Goal: Information Seeking & Learning: Find specific fact

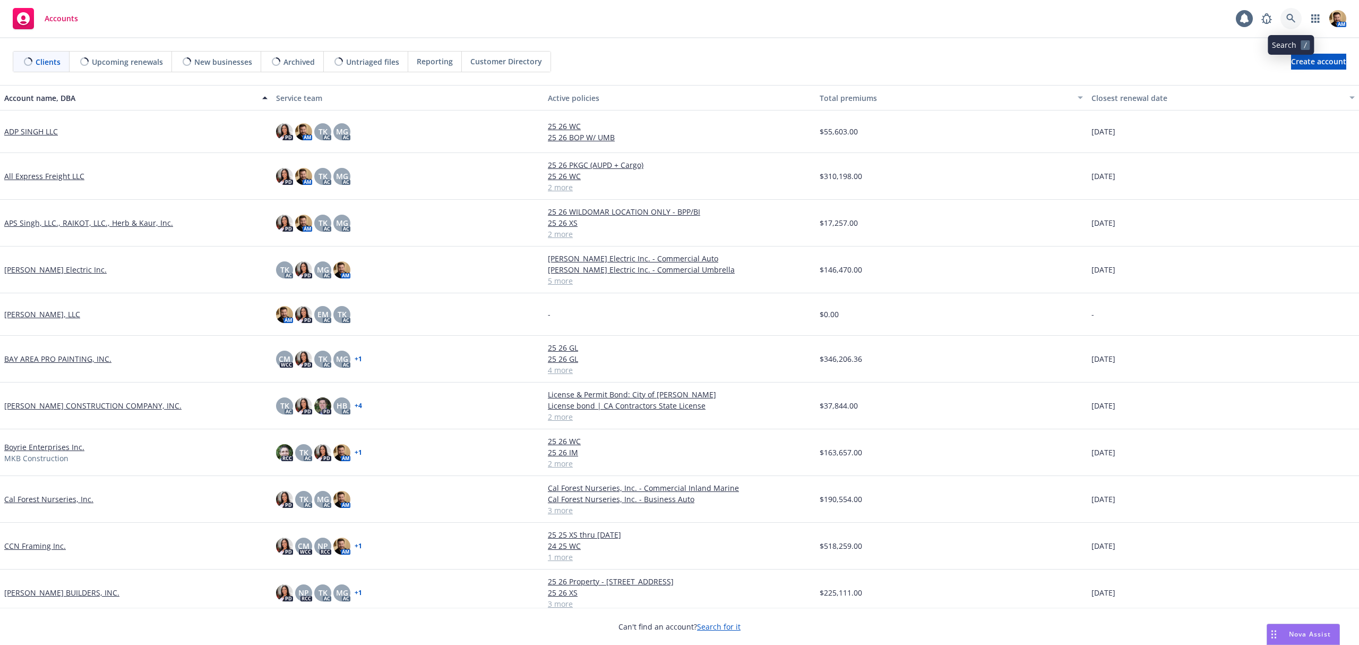
click at [1285, 16] on link at bounding box center [1291, 18] width 21 height 21
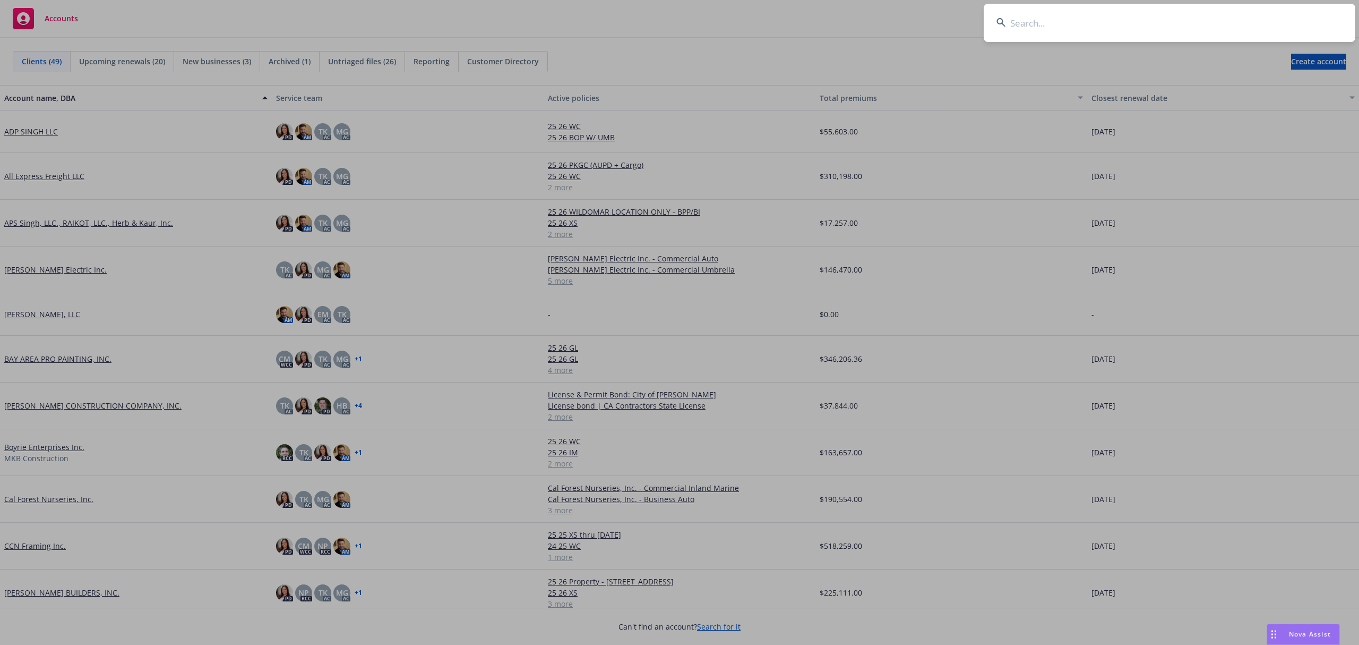
click at [1270, 28] on input at bounding box center [1170, 23] width 372 height 38
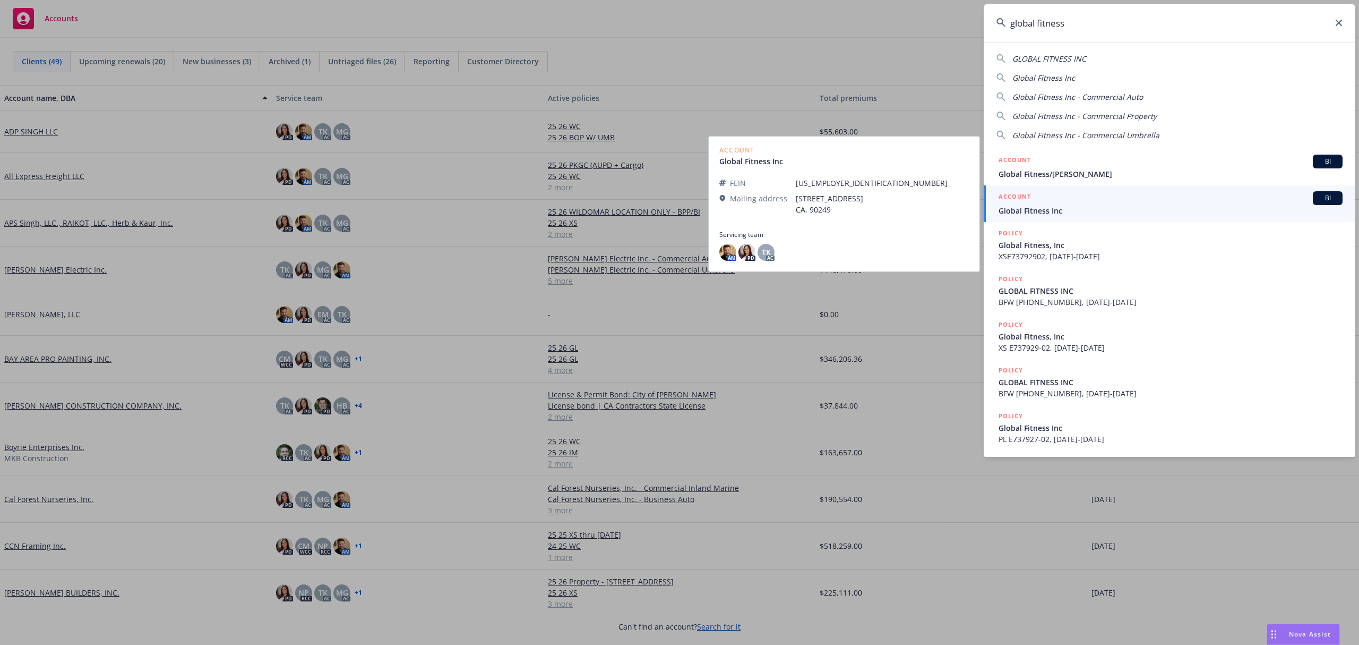
type input "global fitness"
click at [1021, 207] on span "Global Fitness Inc" at bounding box center [1171, 210] width 344 height 11
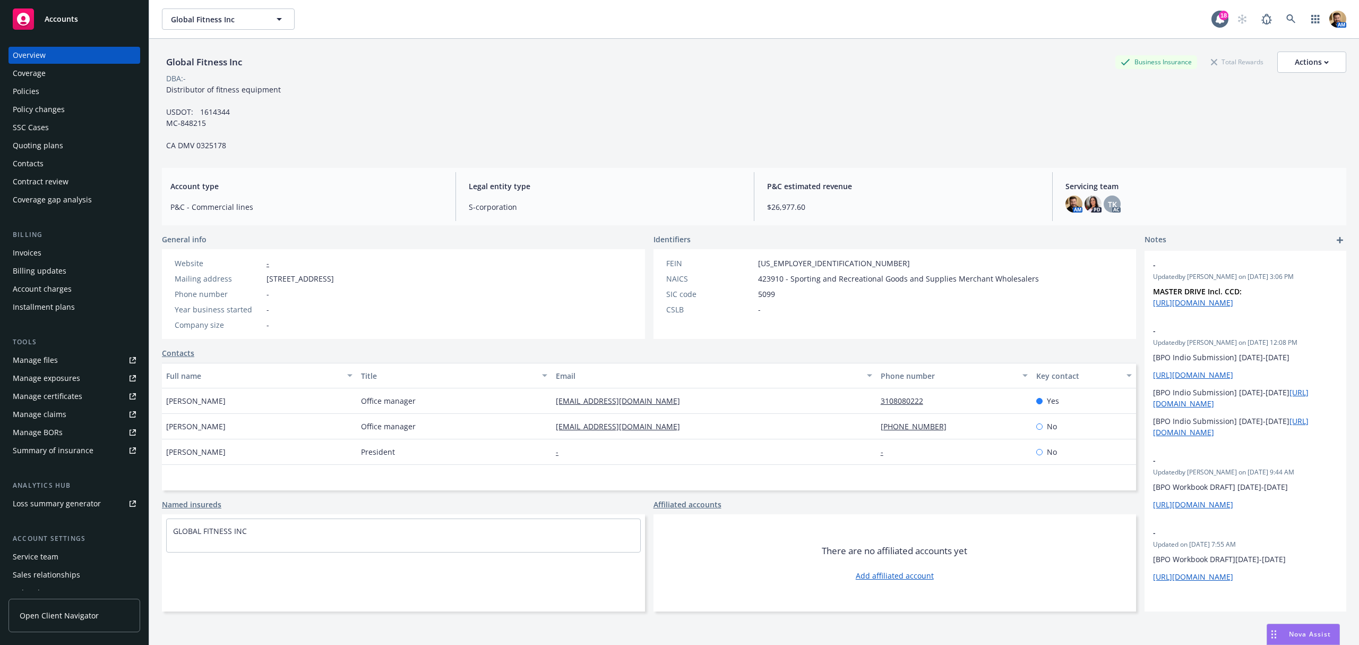
click at [30, 144] on div "Quoting plans" at bounding box center [38, 145] width 50 height 17
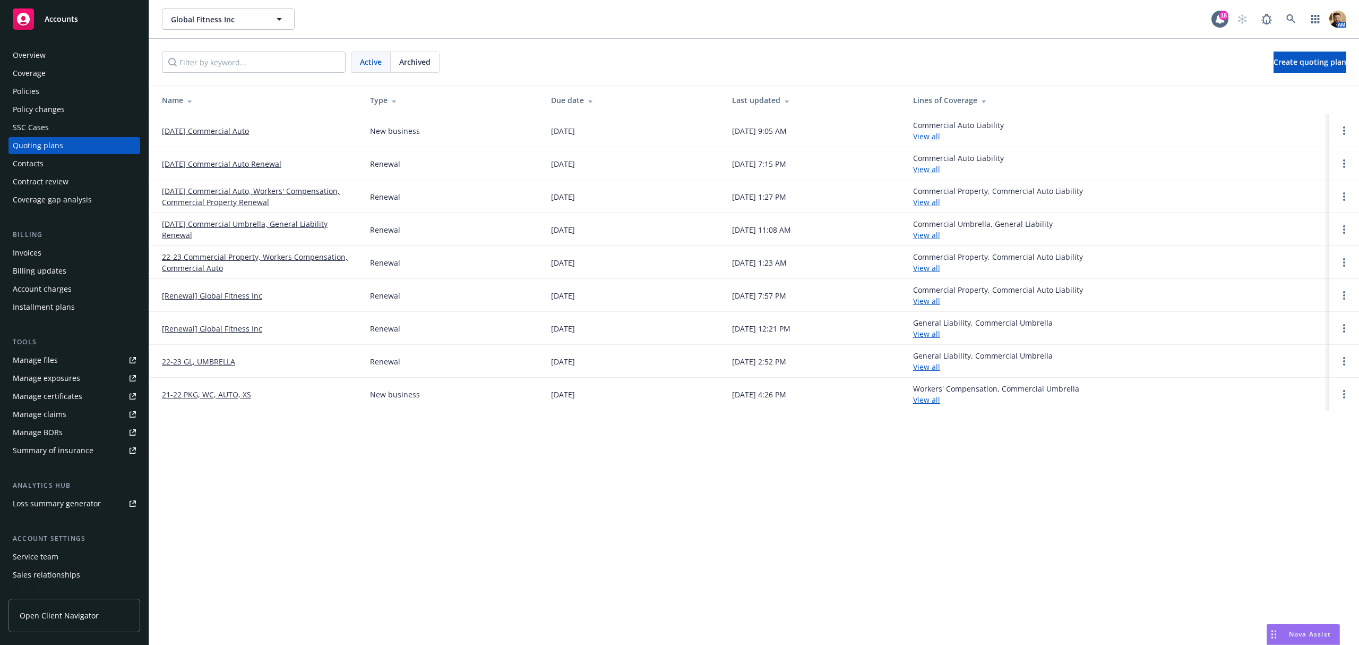
click at [192, 127] on link "09/13/25 Commercial Auto" at bounding box center [205, 130] width 87 height 11
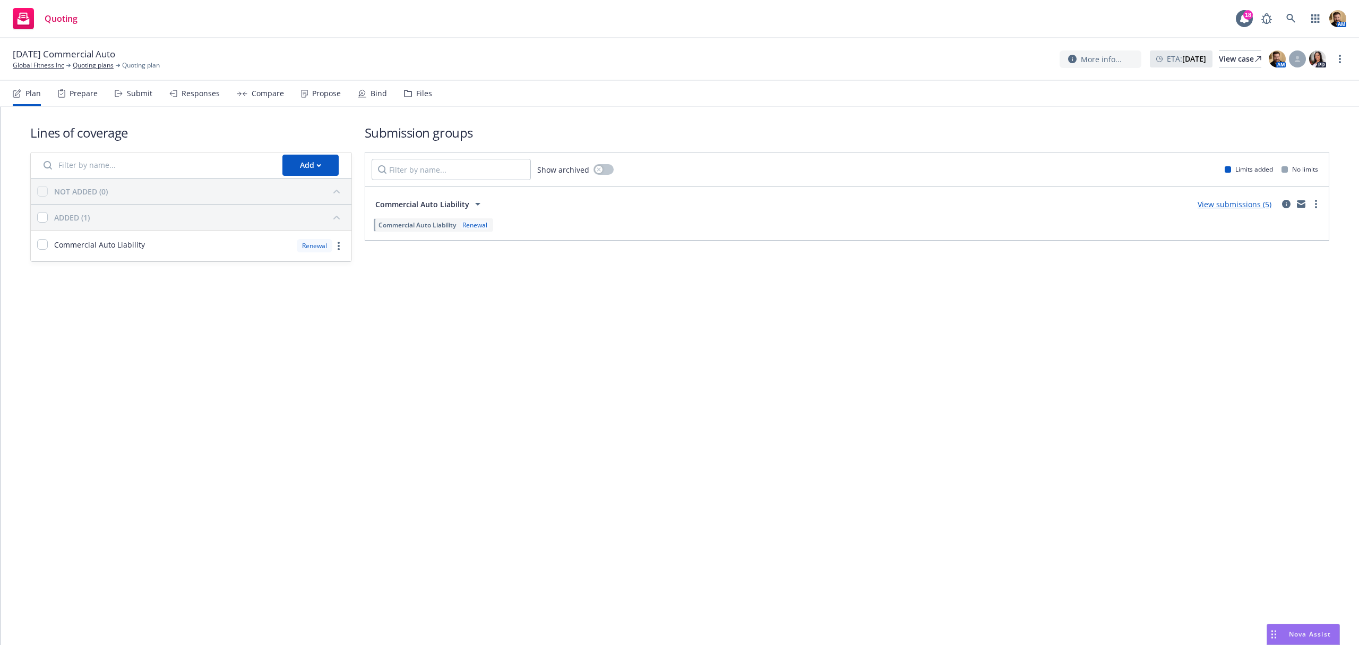
click at [134, 92] on div "Submit" at bounding box center [139, 93] width 25 height 8
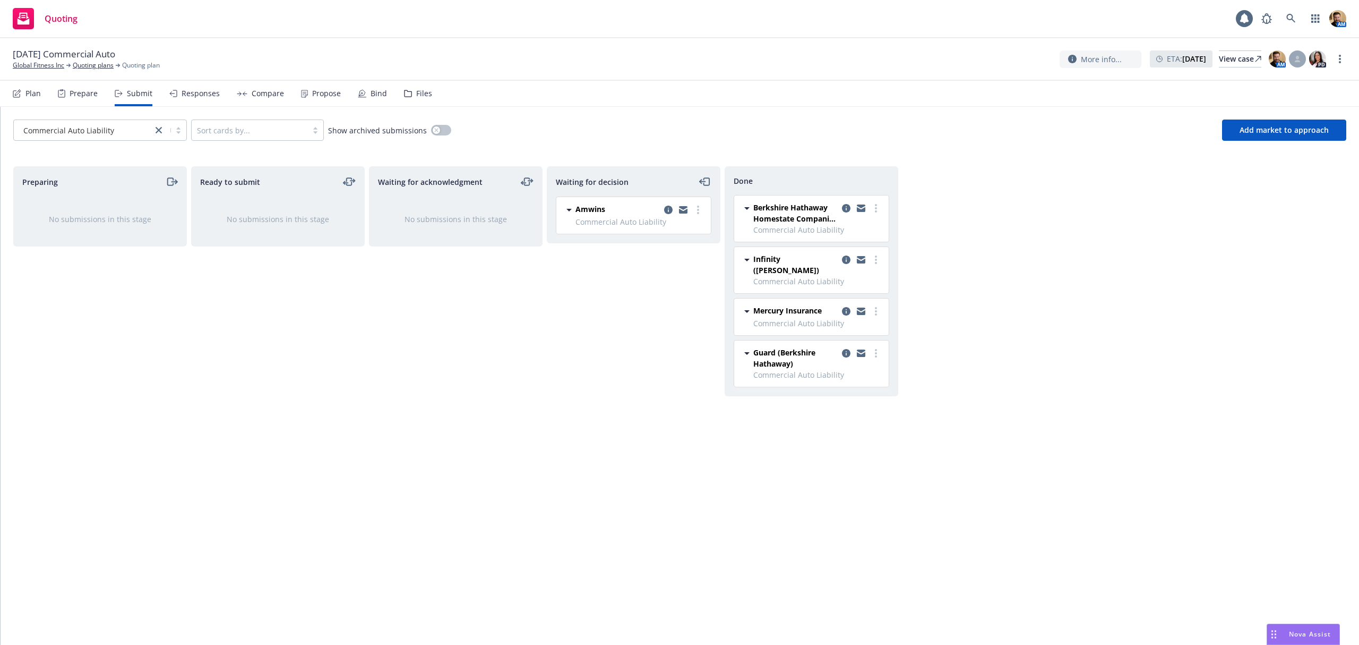
click at [190, 92] on div "Responses" at bounding box center [201, 93] width 38 height 8
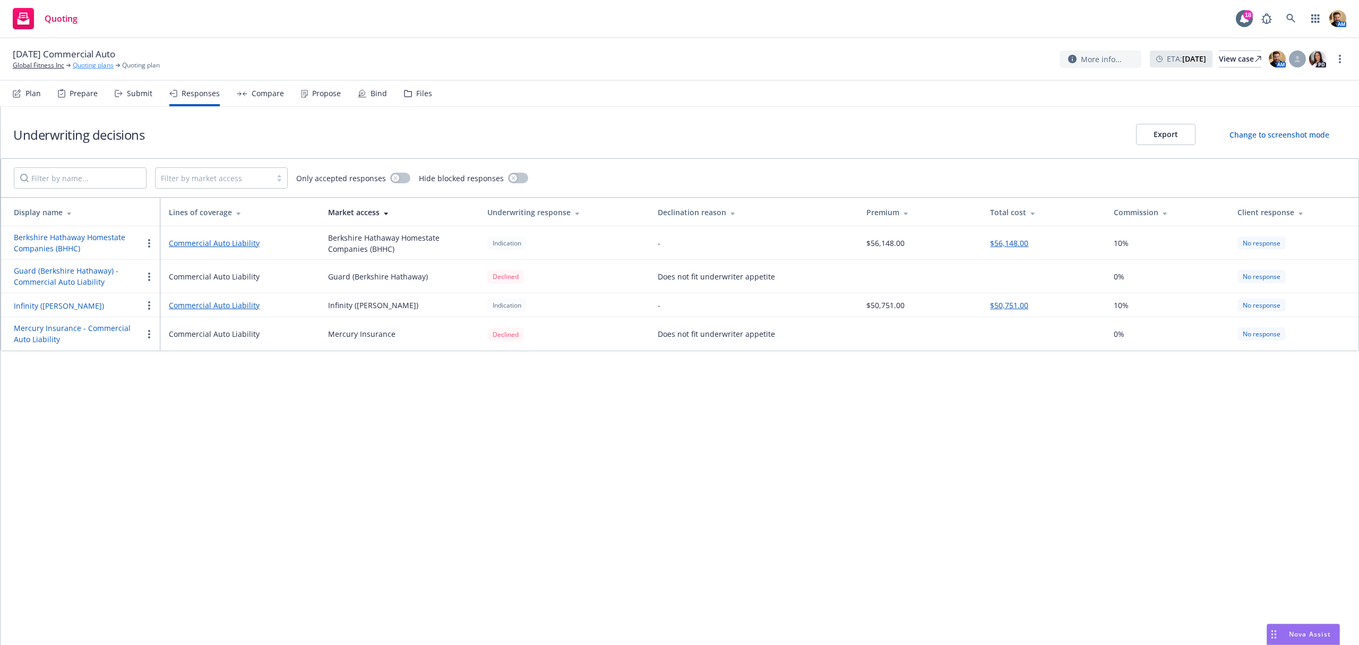
click at [98, 68] on link "Quoting plans" at bounding box center [93, 66] width 41 height 10
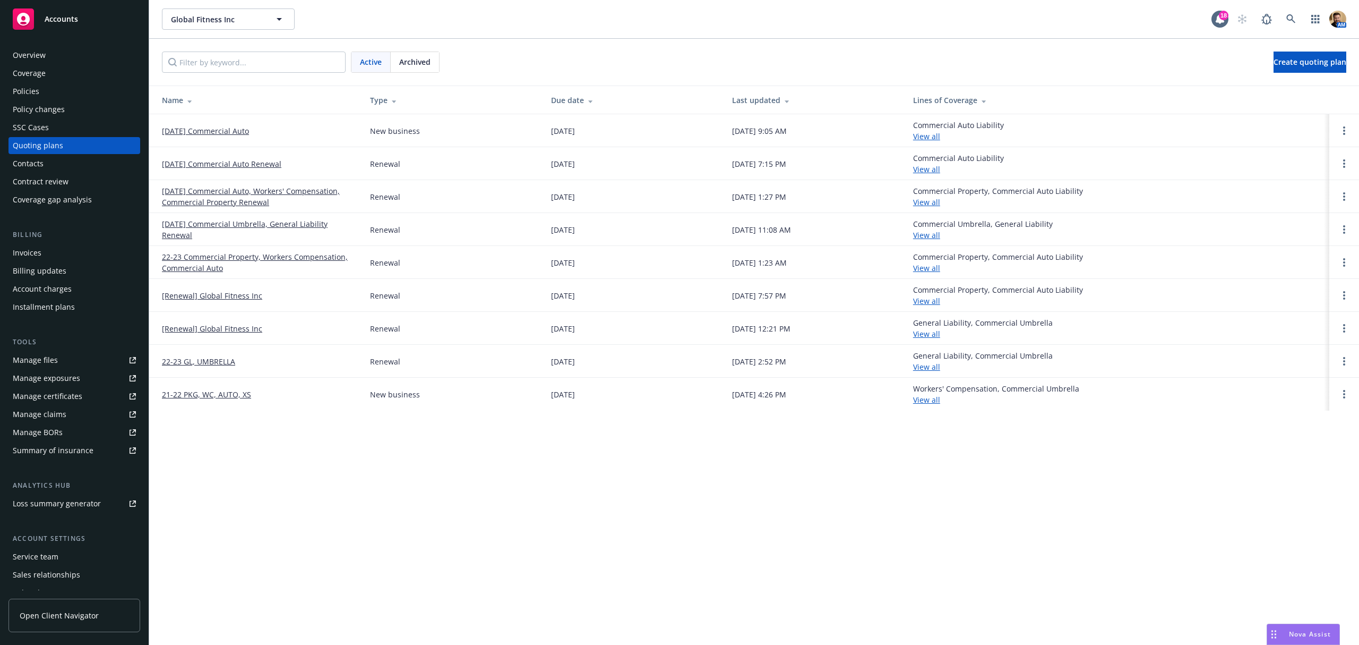
click at [79, 91] on div "Policies" at bounding box center [74, 91] width 123 height 17
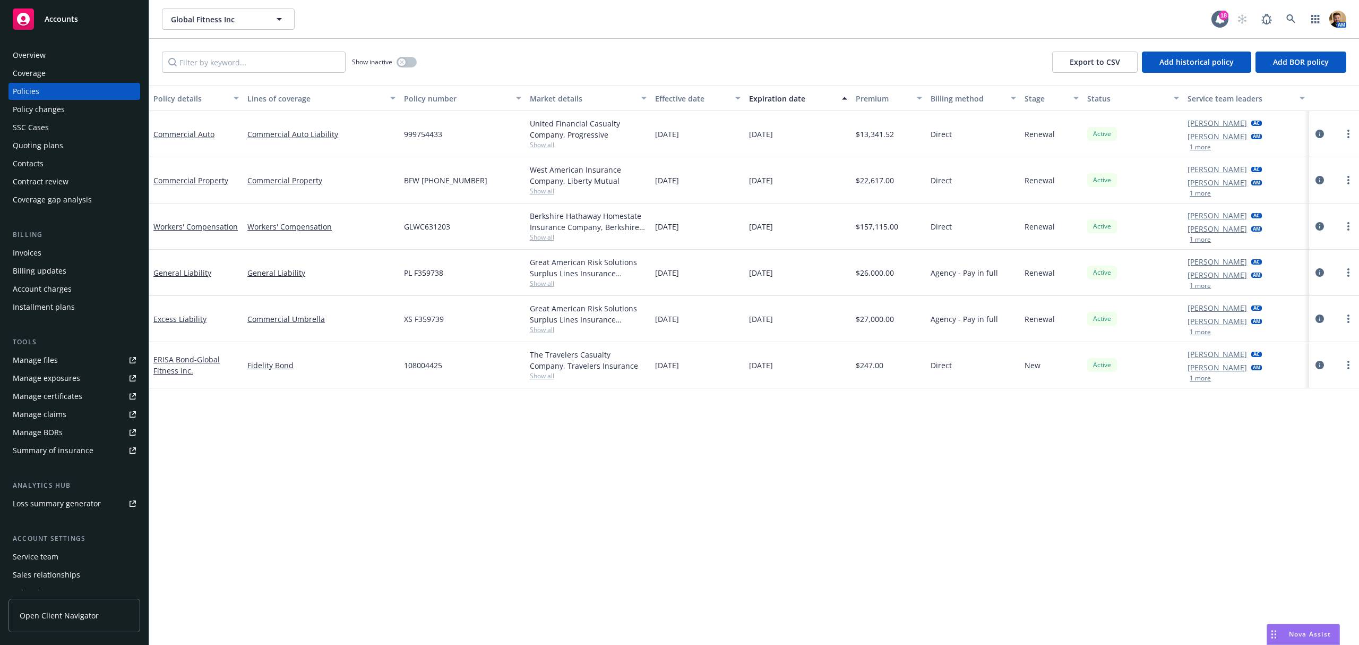
click at [47, 142] on div "Quoting plans" at bounding box center [38, 145] width 50 height 17
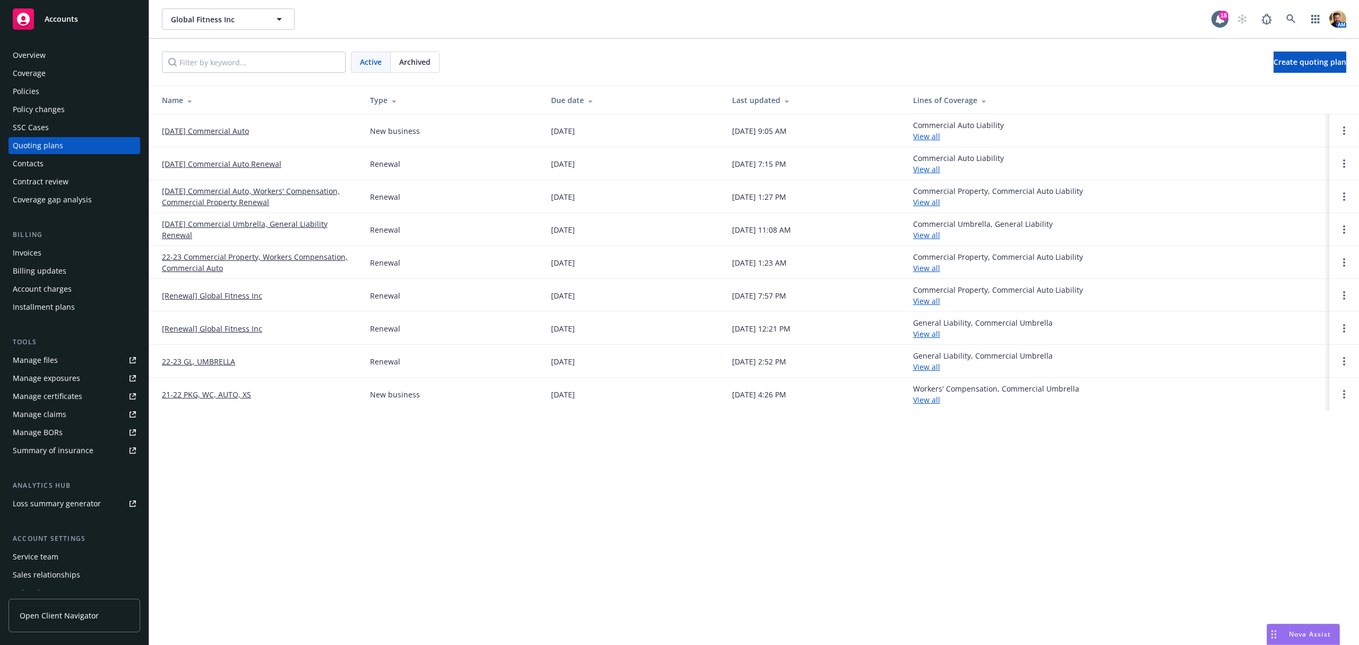
click at [211, 132] on link "[DATE] Commercial Auto" at bounding box center [205, 130] width 87 height 11
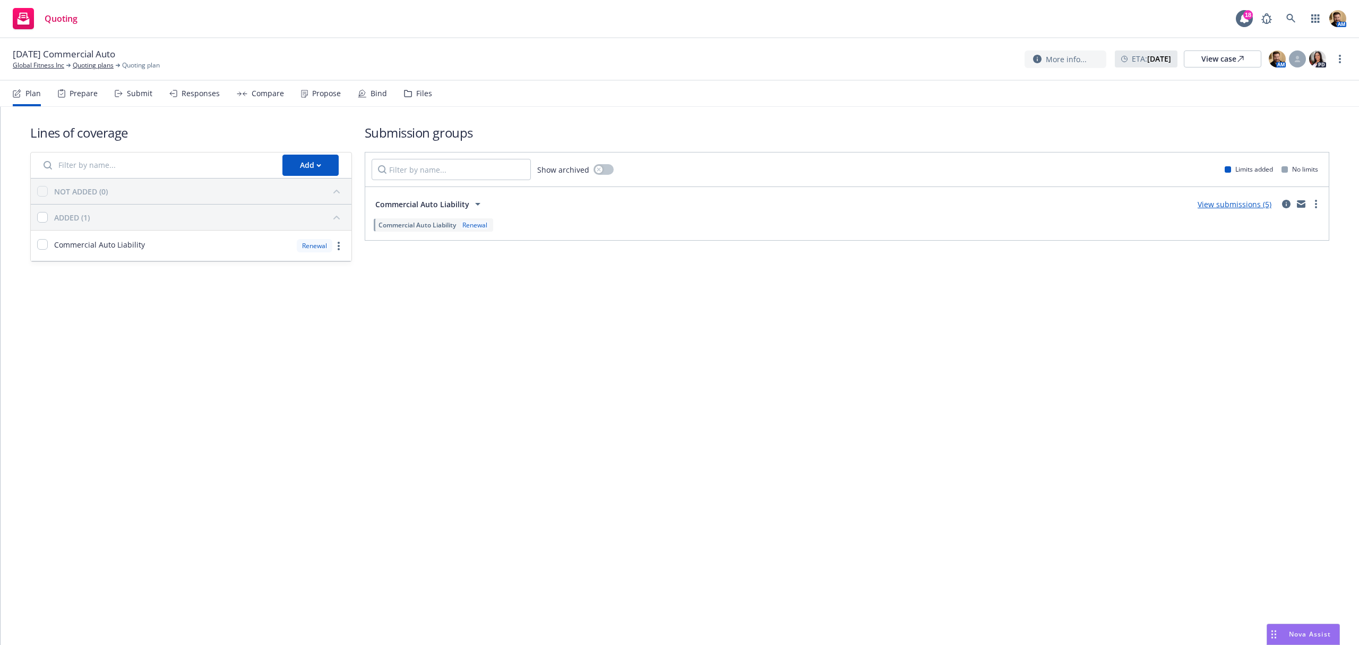
click at [187, 90] on div "Responses" at bounding box center [201, 93] width 38 height 8
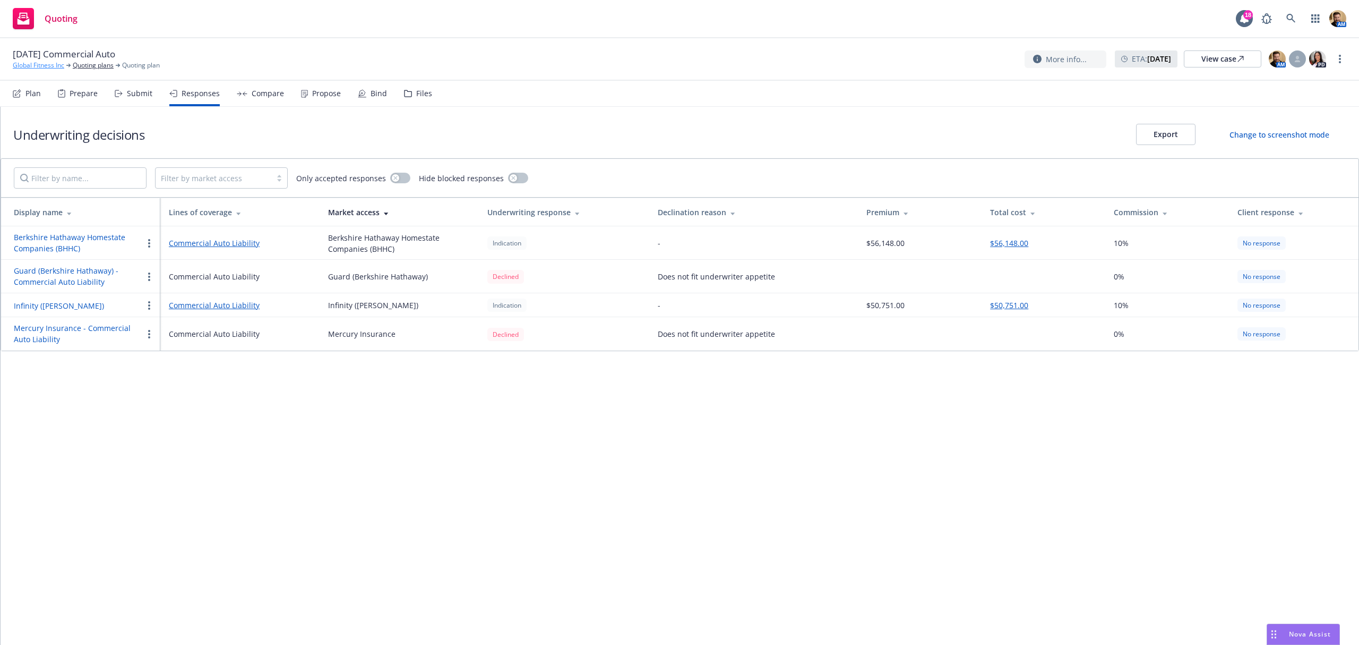
click at [56, 66] on link "Global Fitness Inc" at bounding box center [39, 66] width 52 height 10
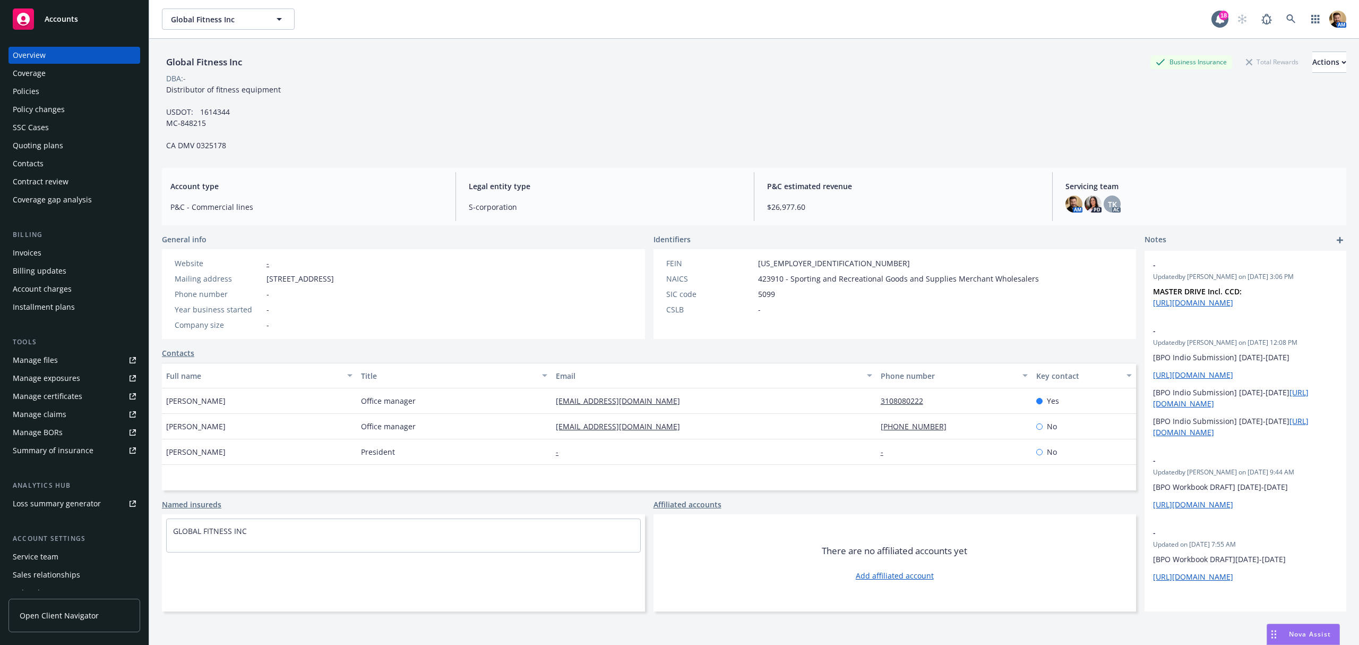
click at [23, 88] on div "Policies" at bounding box center [26, 91] width 27 height 17
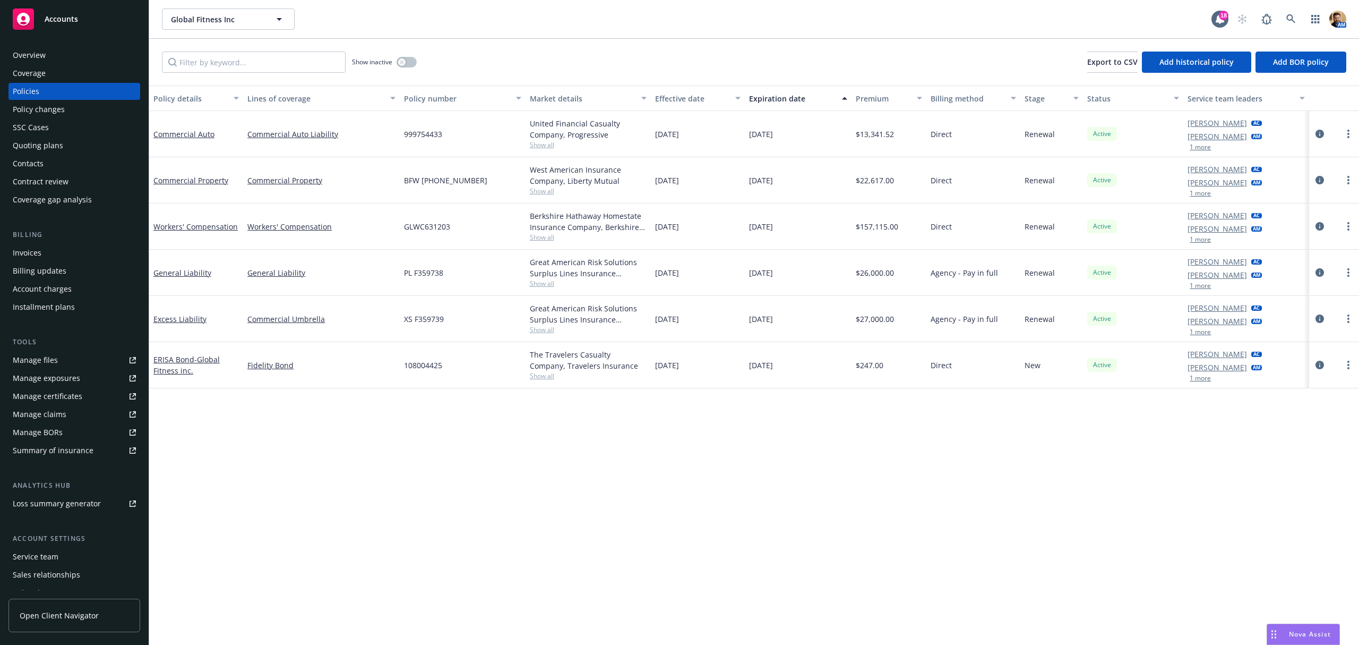
click at [540, 285] on span "Show all" at bounding box center [588, 283] width 117 height 9
click at [398, 481] on div "Policy details Lines of coverage Policy number Market details Effective date Ex…" at bounding box center [754, 364] width 1210 height 559
click at [1320, 271] on icon "circleInformation" at bounding box center [1320, 272] width 8 height 8
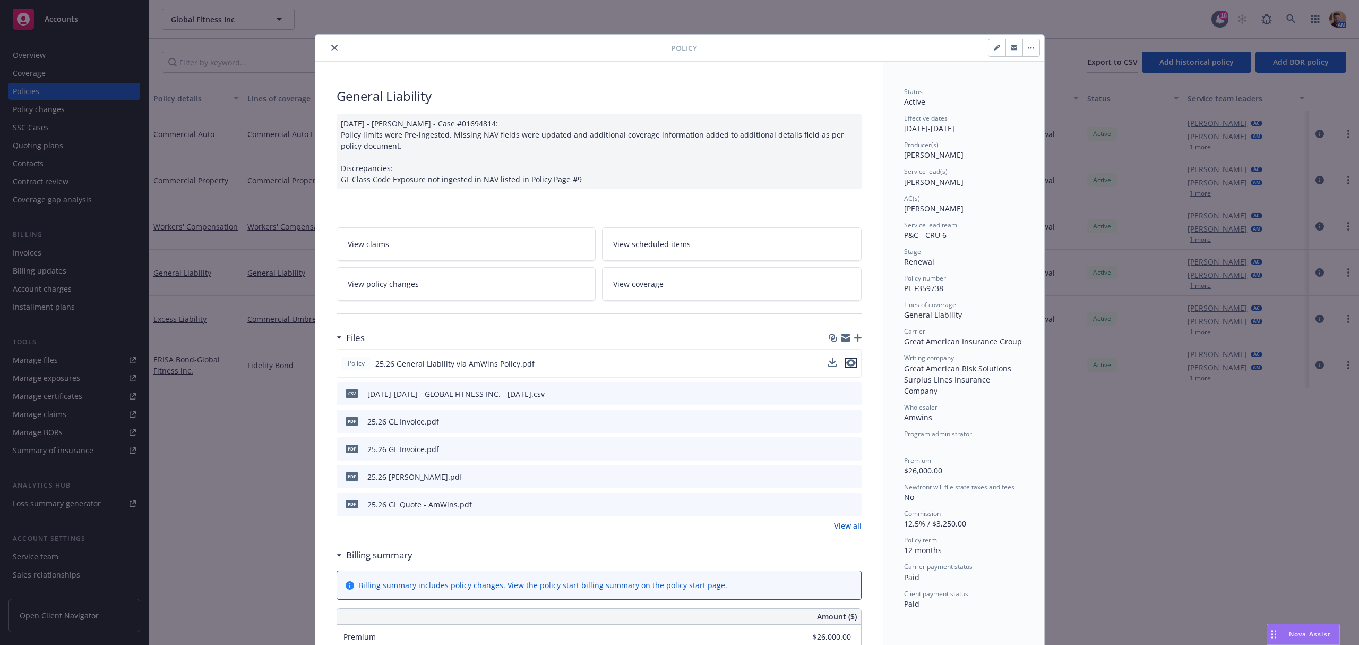
click at [846, 366] on icon "preview file" at bounding box center [851, 362] width 10 height 7
click at [648, 276] on link "View coverage" at bounding box center [732, 283] width 260 height 33
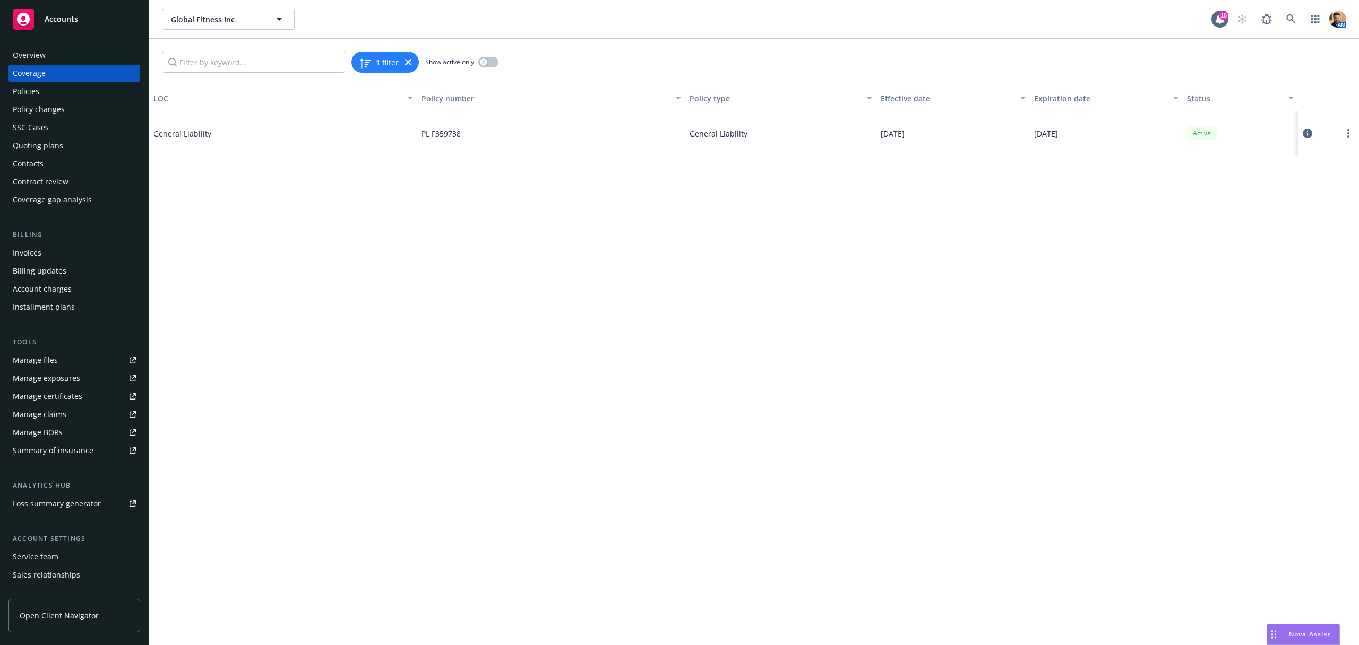
click at [1311, 134] on icon at bounding box center [1308, 134] width 10 height 10
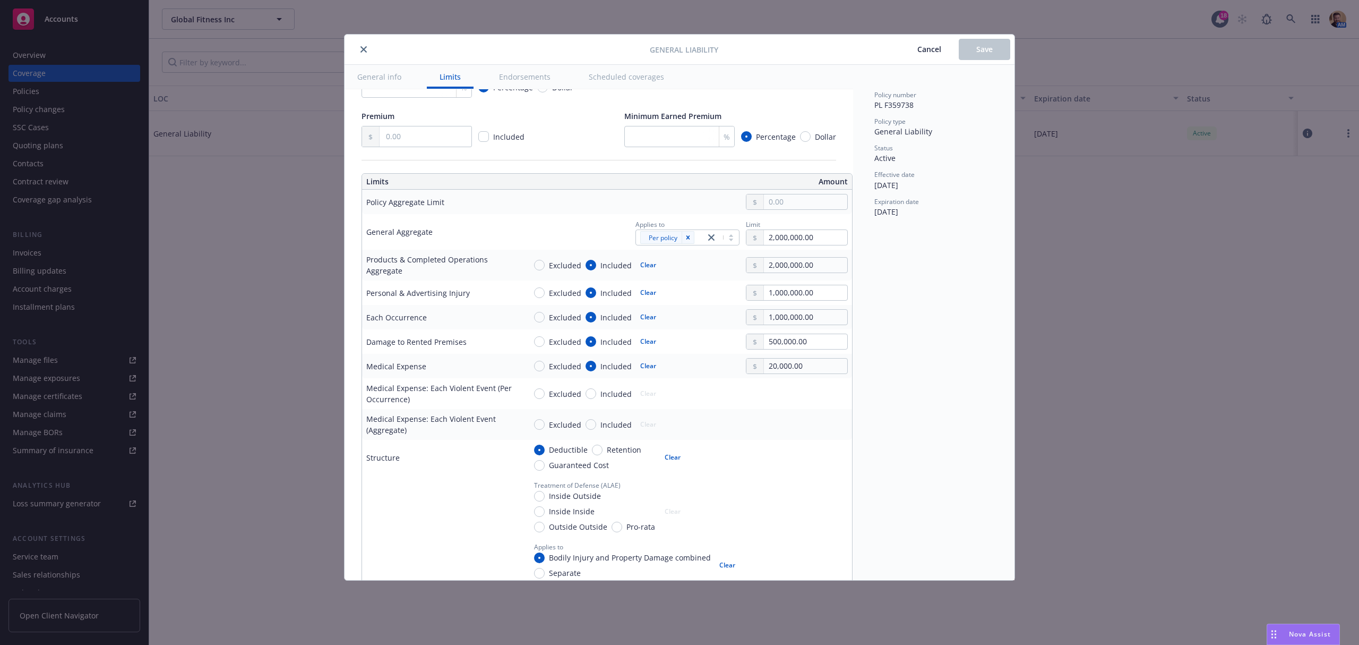
type textarea "x"
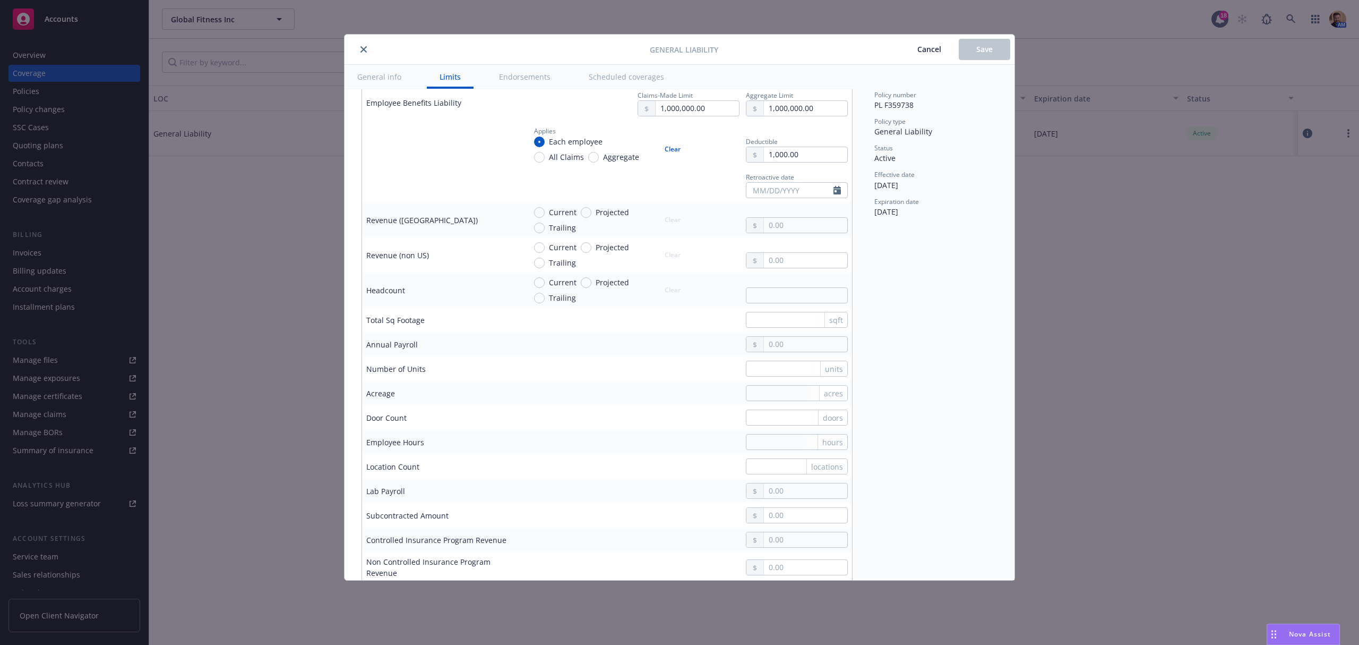
scroll to position [850, 0]
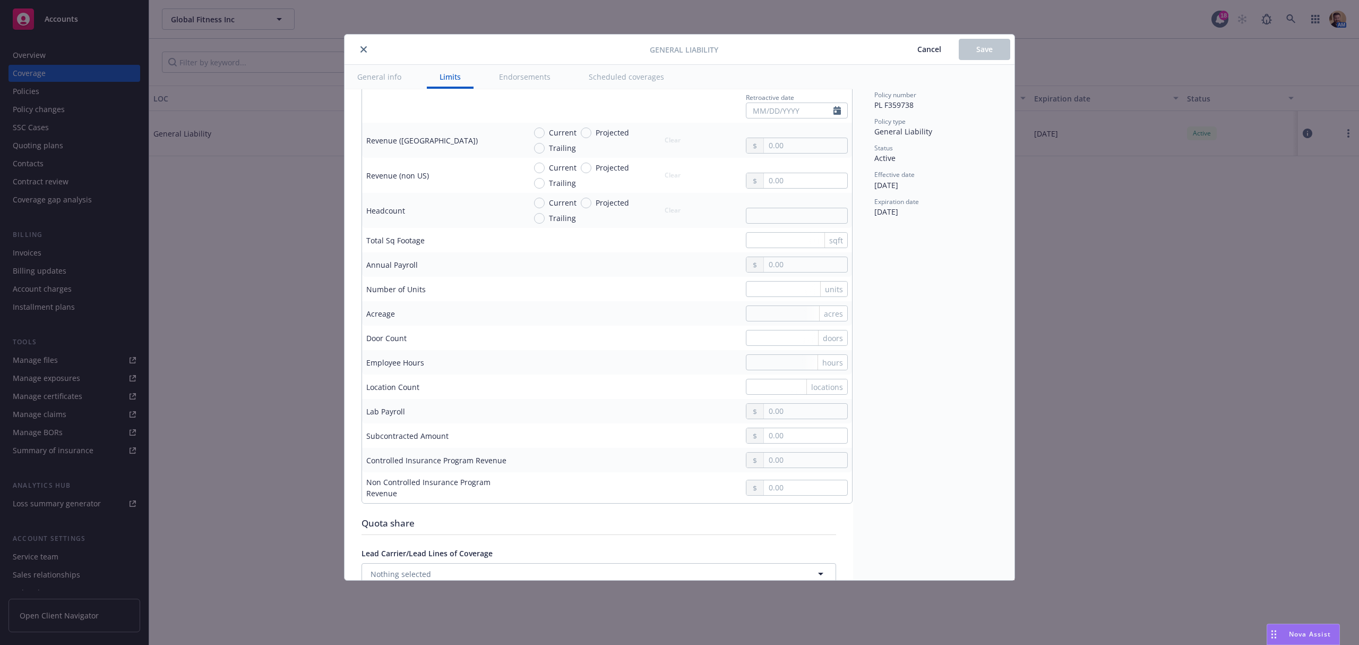
click at [181, 340] on div "General Liability Cancel Save General info Limits Endorsements Scheduled covera…" at bounding box center [679, 322] width 1359 height 645
click at [364, 51] on icon "close" at bounding box center [364, 49] width 6 height 6
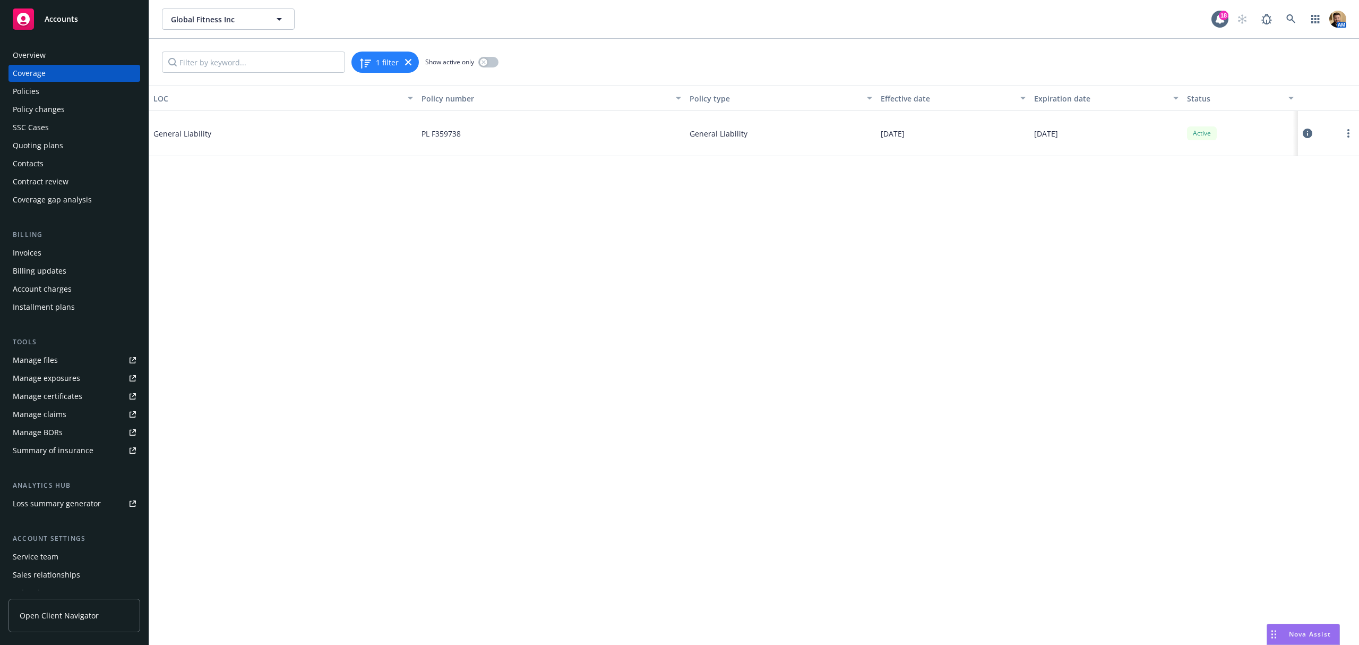
click at [49, 88] on div "Policies" at bounding box center [74, 91] width 123 height 17
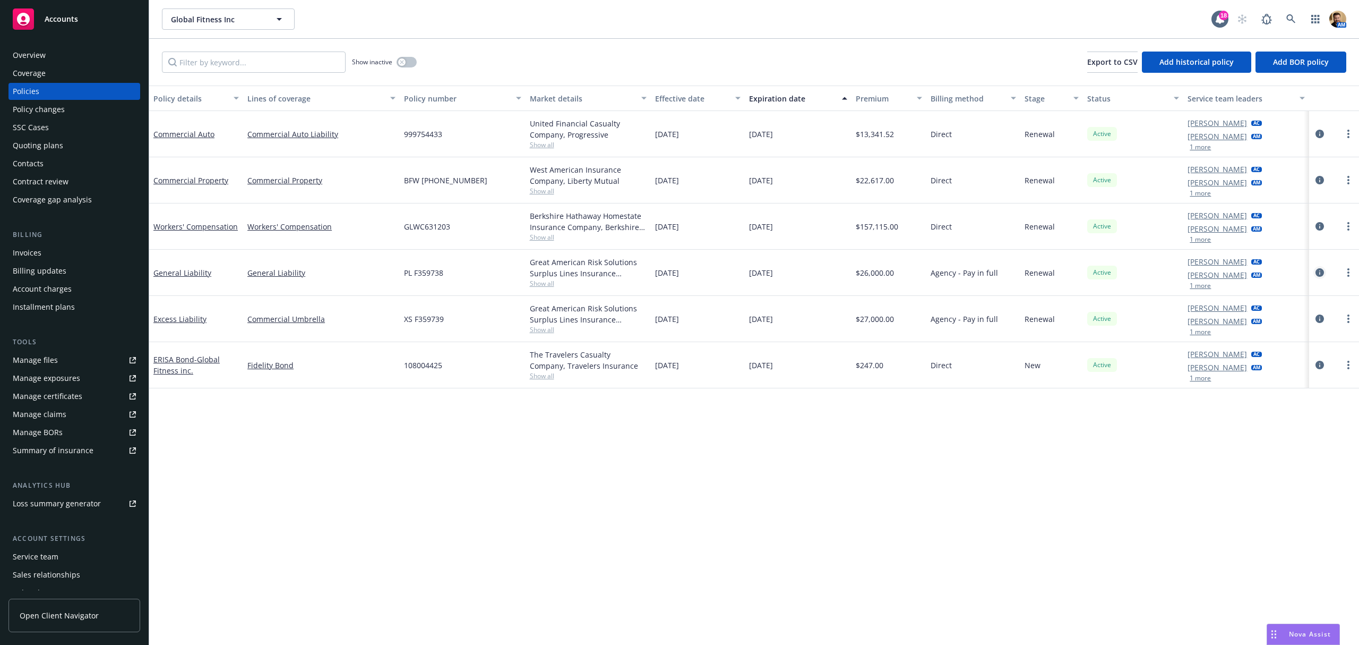
click at [1320, 270] on icon "circleInformation" at bounding box center [1320, 272] width 8 height 8
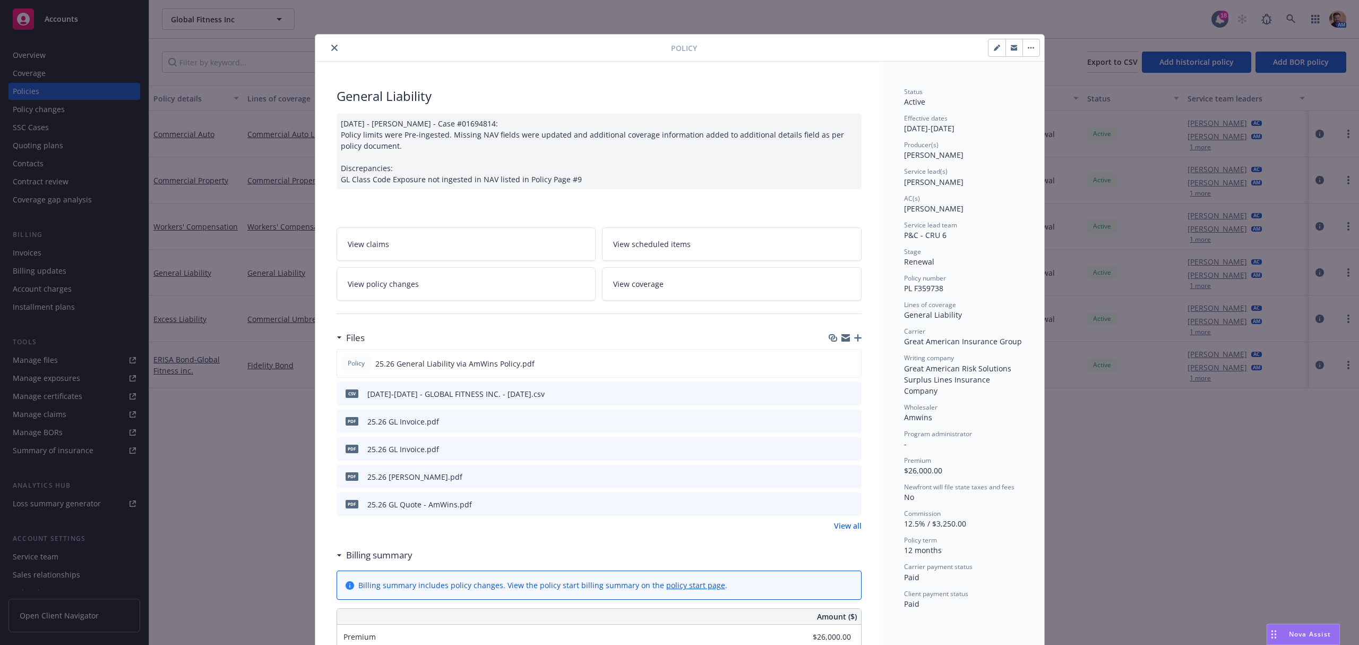
scroll to position [32, 0]
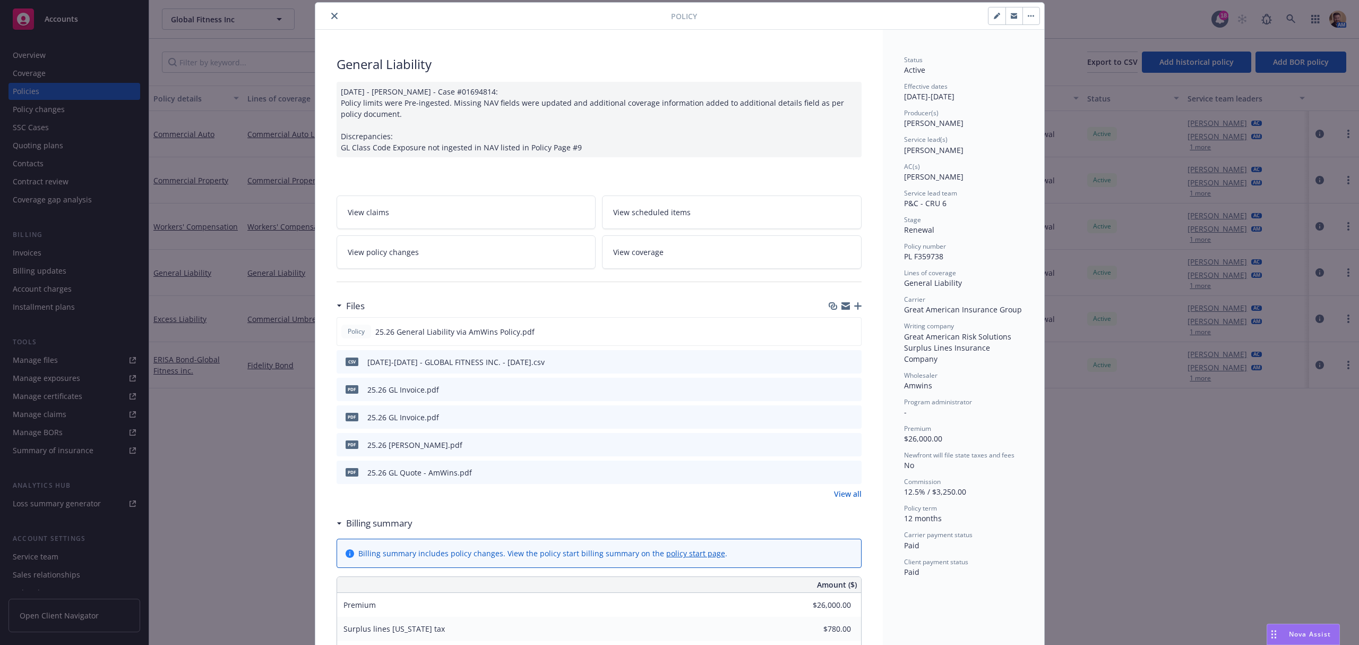
click at [840, 497] on link "View all" at bounding box center [848, 493] width 28 height 11
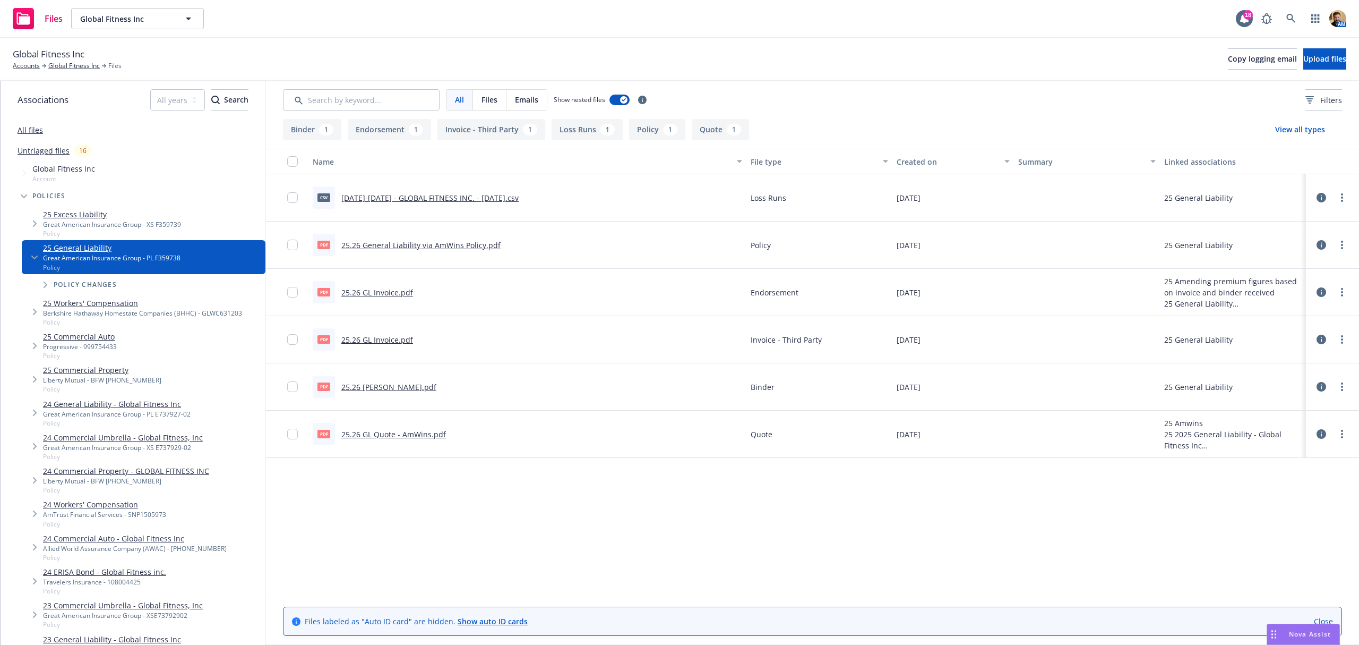
click at [360, 436] on link "25.26 GL Quote - AmWins.pdf" at bounding box center [393, 434] width 105 height 10
click at [65, 66] on link "Global Fitness Inc" at bounding box center [74, 66] width 52 height 10
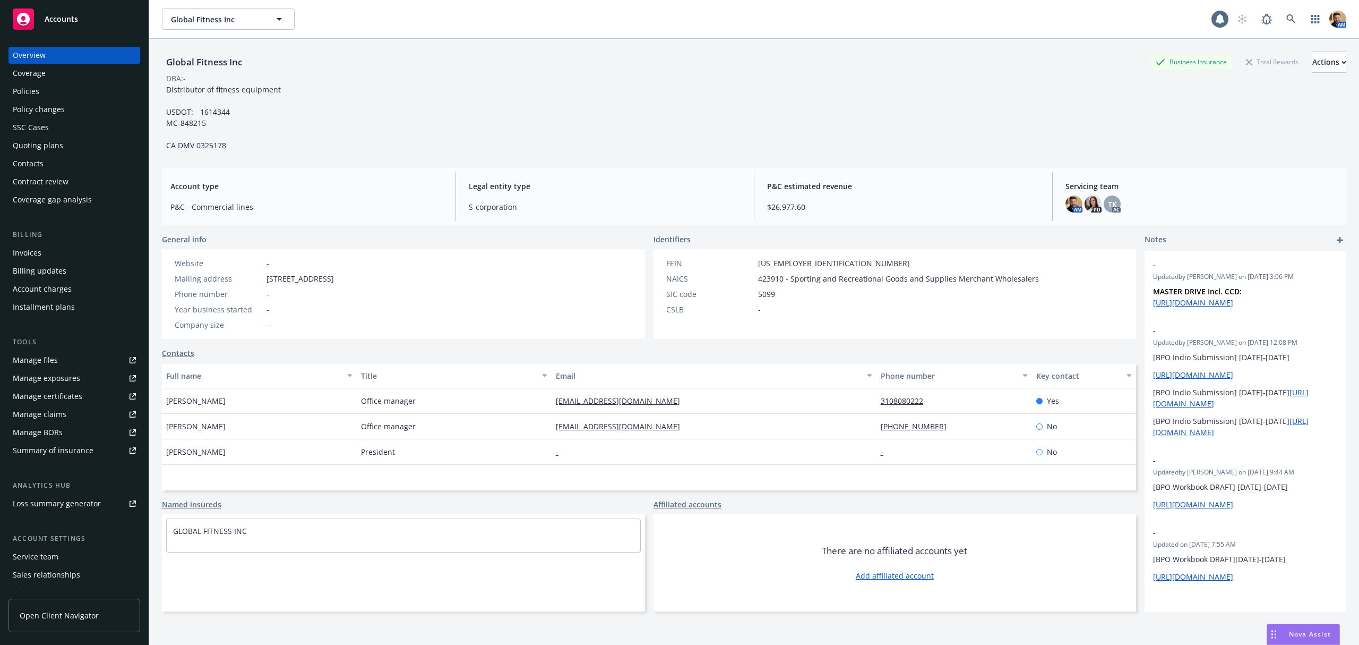
click at [32, 83] on div "Policies" at bounding box center [26, 91] width 27 height 17
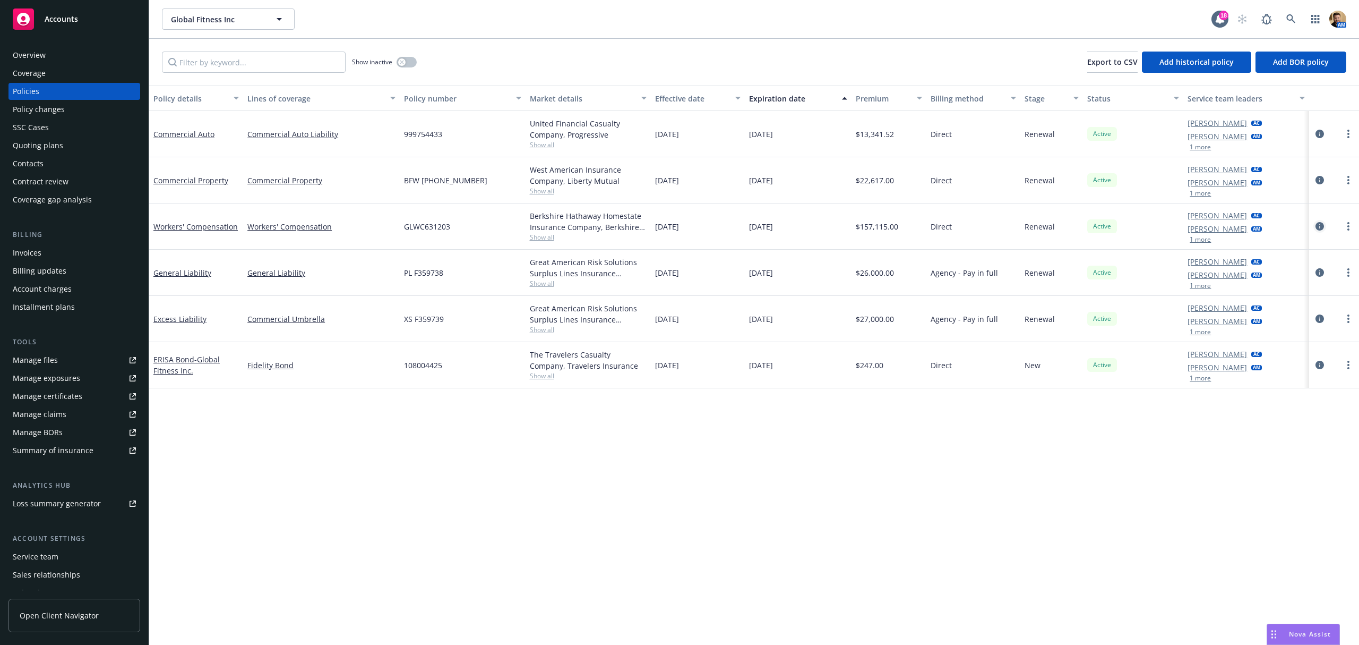
click at [1316, 226] on icon "circleInformation" at bounding box center [1320, 226] width 8 height 8
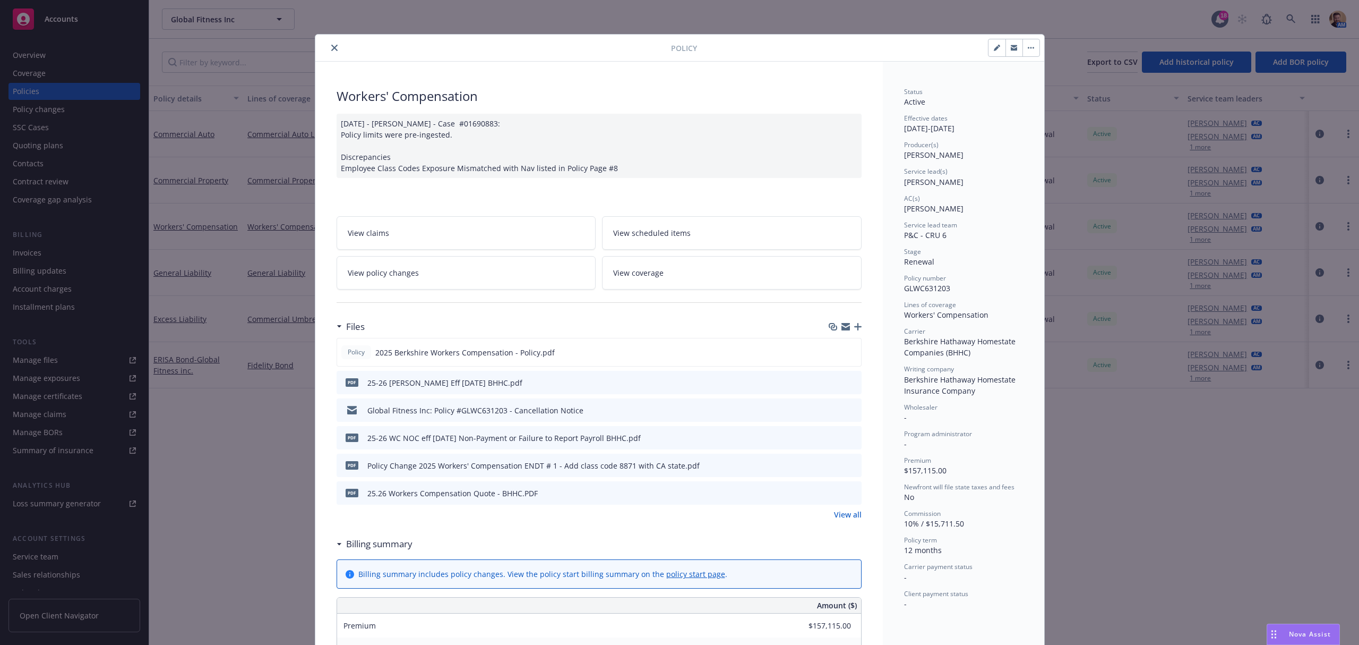
click at [629, 278] on span "View coverage" at bounding box center [638, 272] width 50 height 11
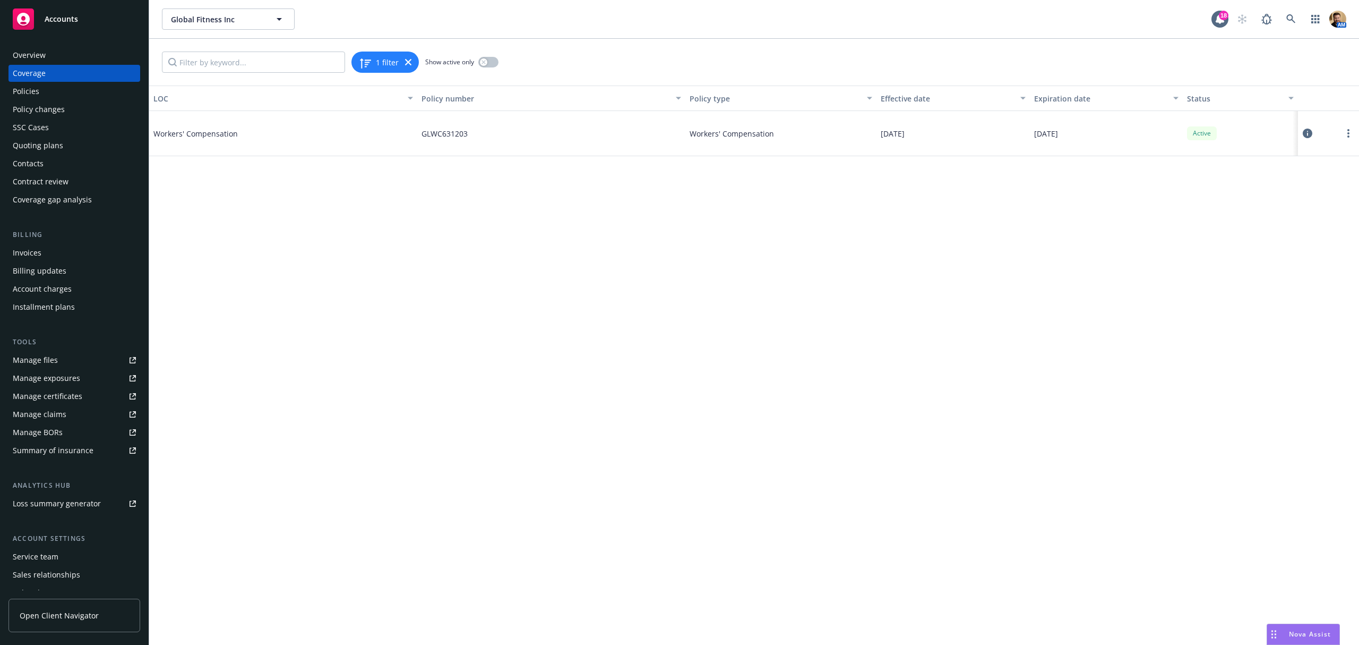
click at [1307, 132] on icon at bounding box center [1308, 134] width 10 height 10
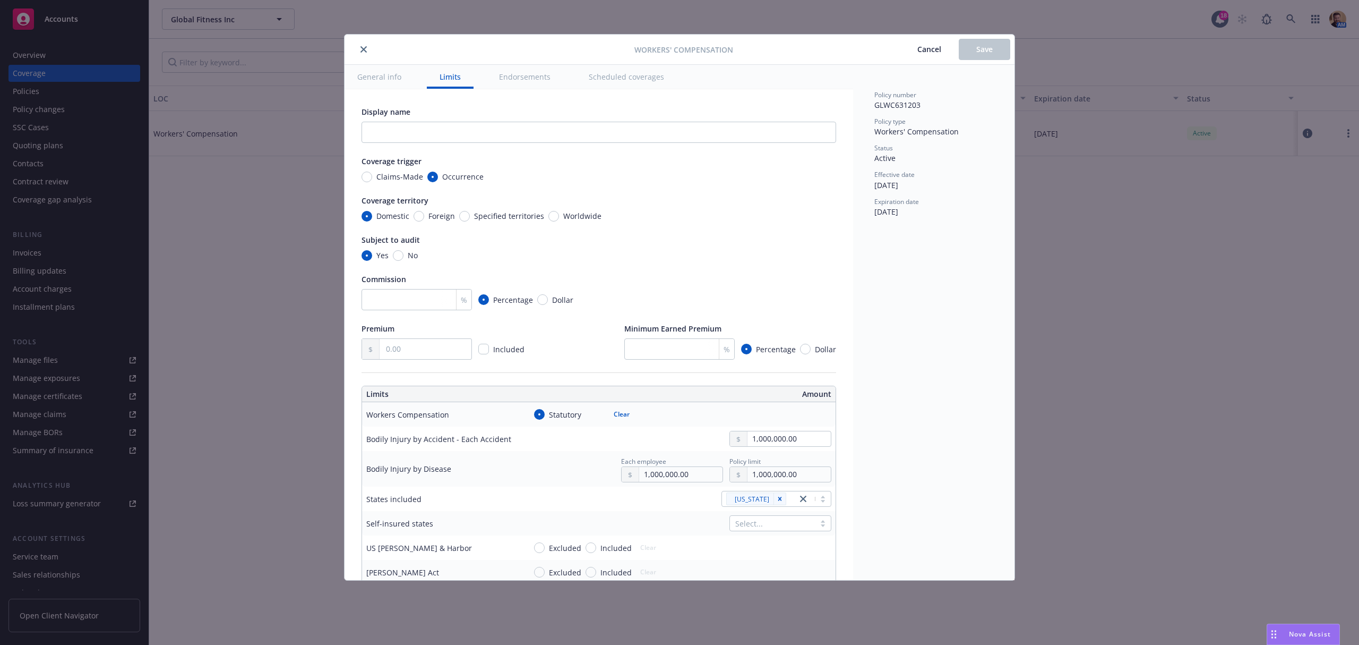
click at [621, 76] on button "Scheduled coverages" at bounding box center [626, 77] width 101 height 24
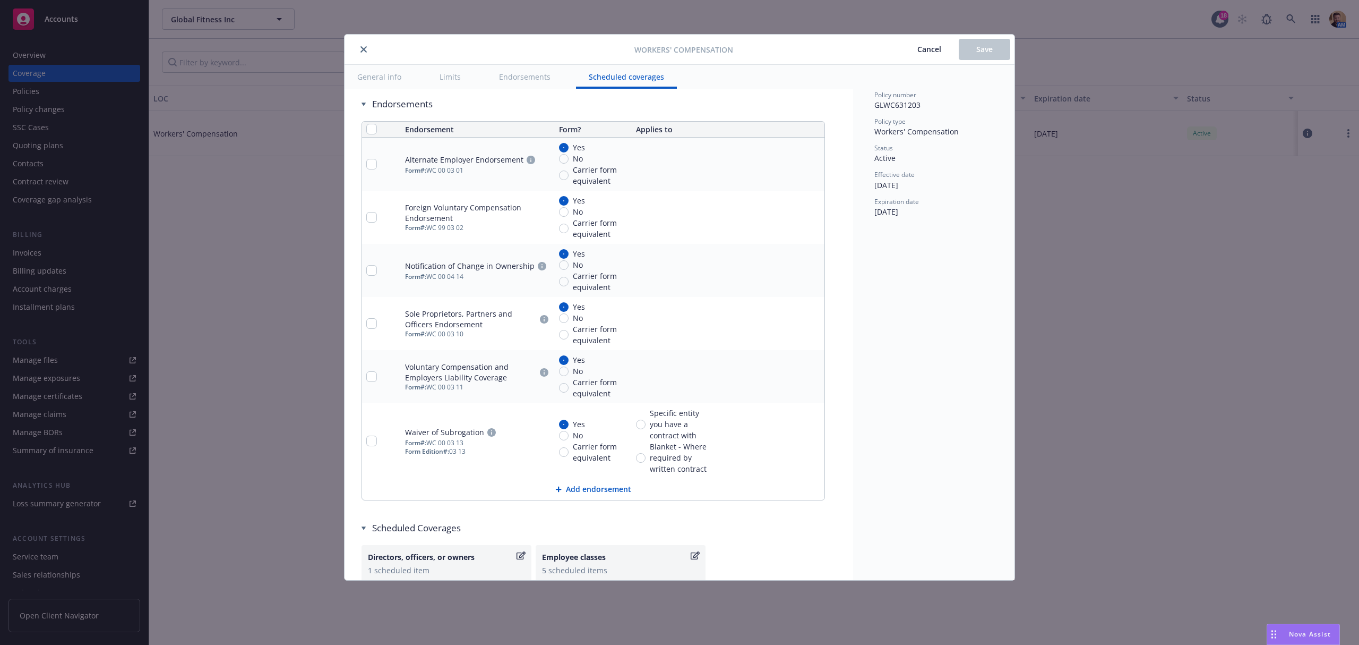
scroll to position [1102, 0]
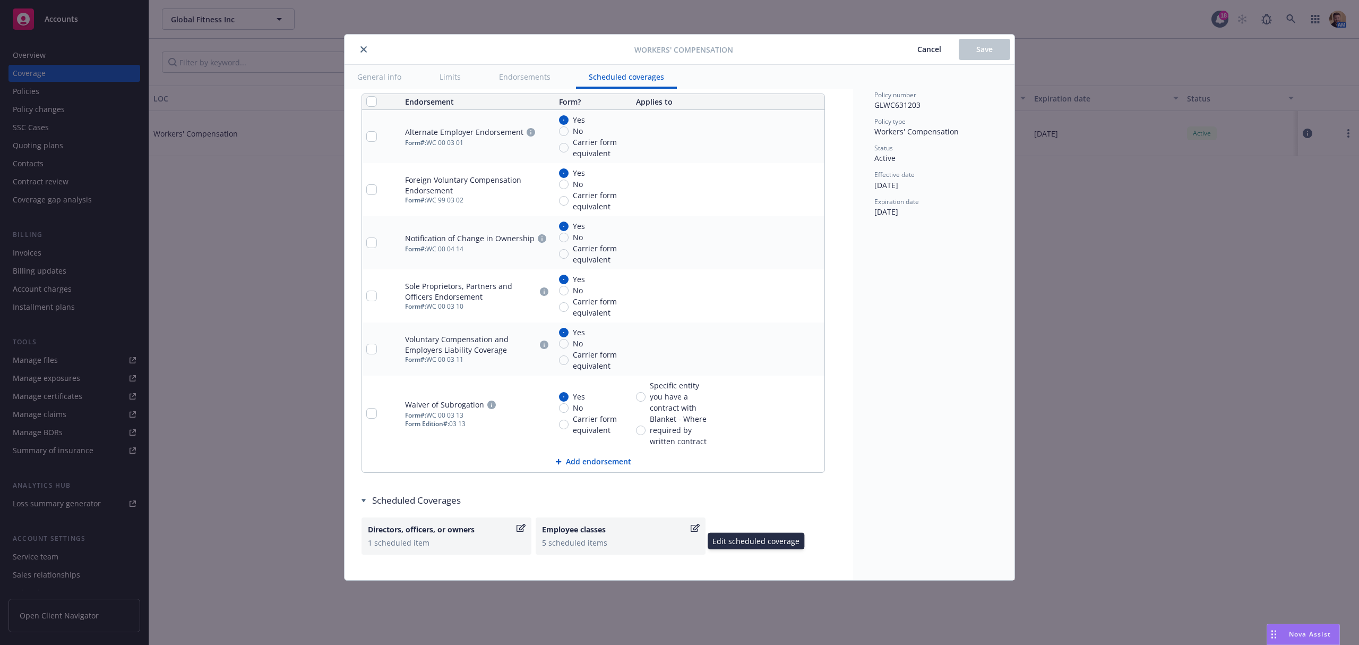
click at [593, 548] on div "5 scheduled items" at bounding box center [620, 542] width 157 height 11
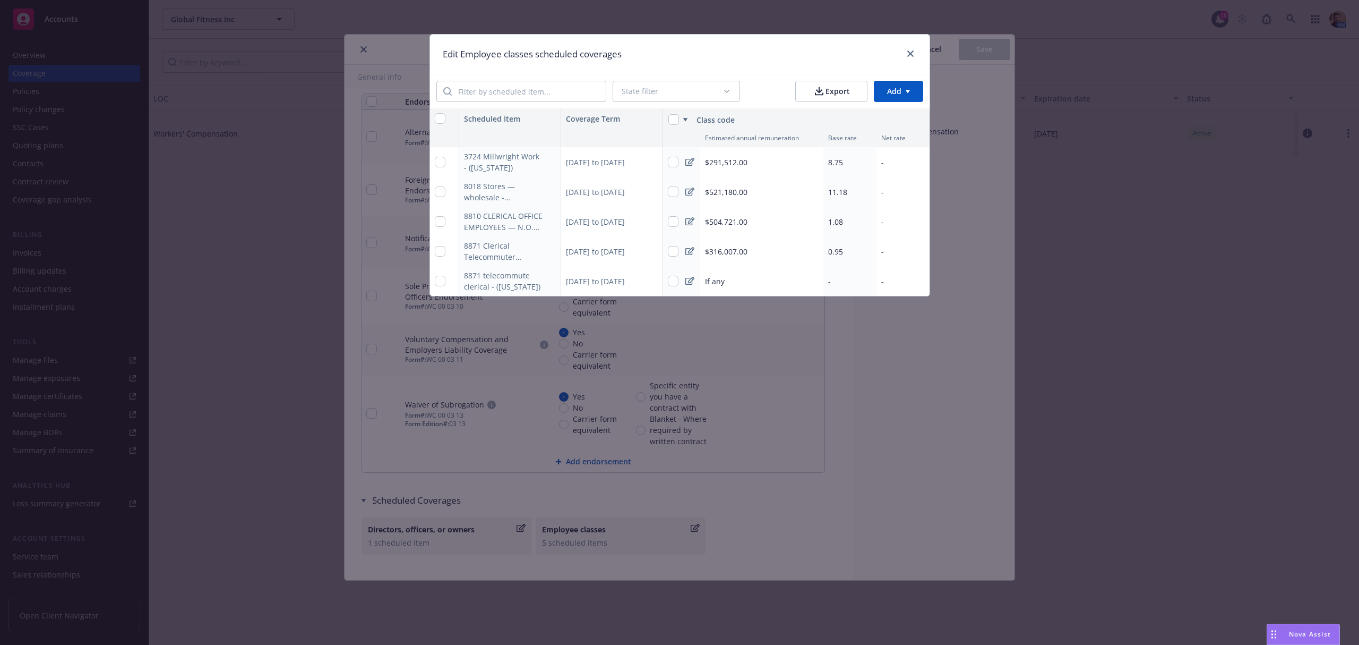
click at [297, 345] on div "Edit Employee classes scheduled coverages State filter Export Add Scheduled Ite…" at bounding box center [679, 322] width 1359 height 645
click at [911, 52] on icon "close" at bounding box center [911, 53] width 6 height 6
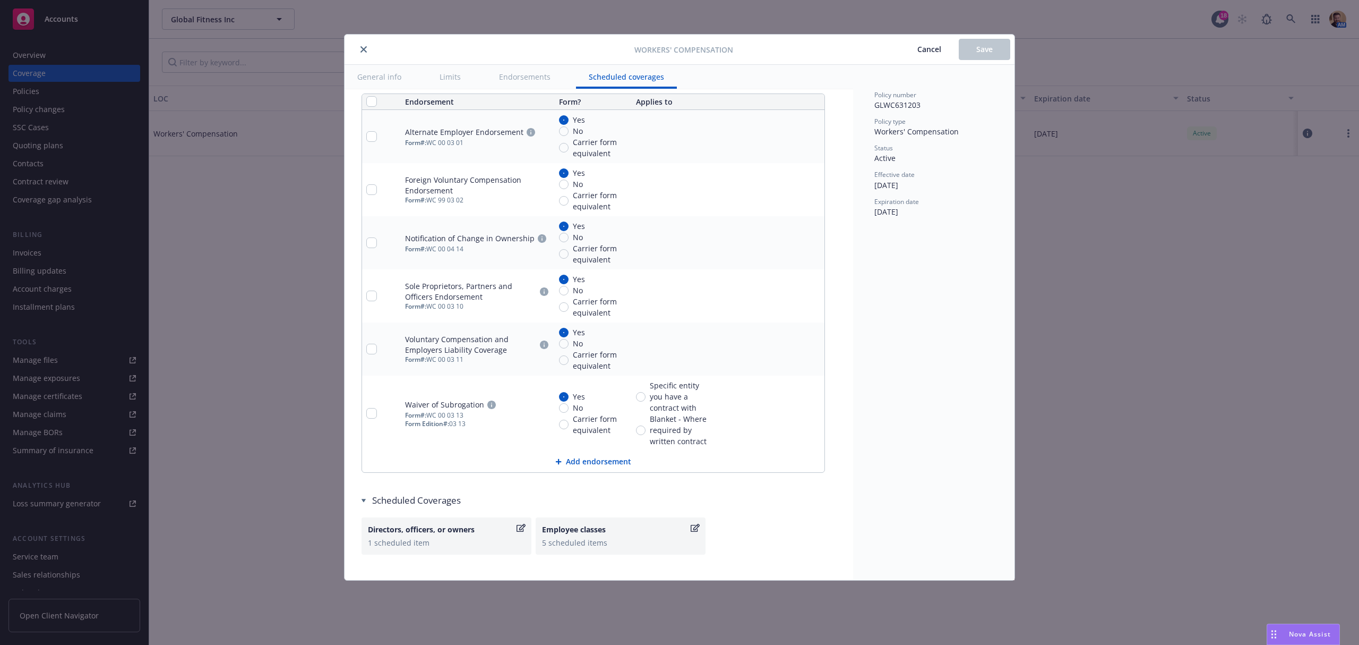
click at [930, 47] on span "Cancel" at bounding box center [930, 49] width 24 height 10
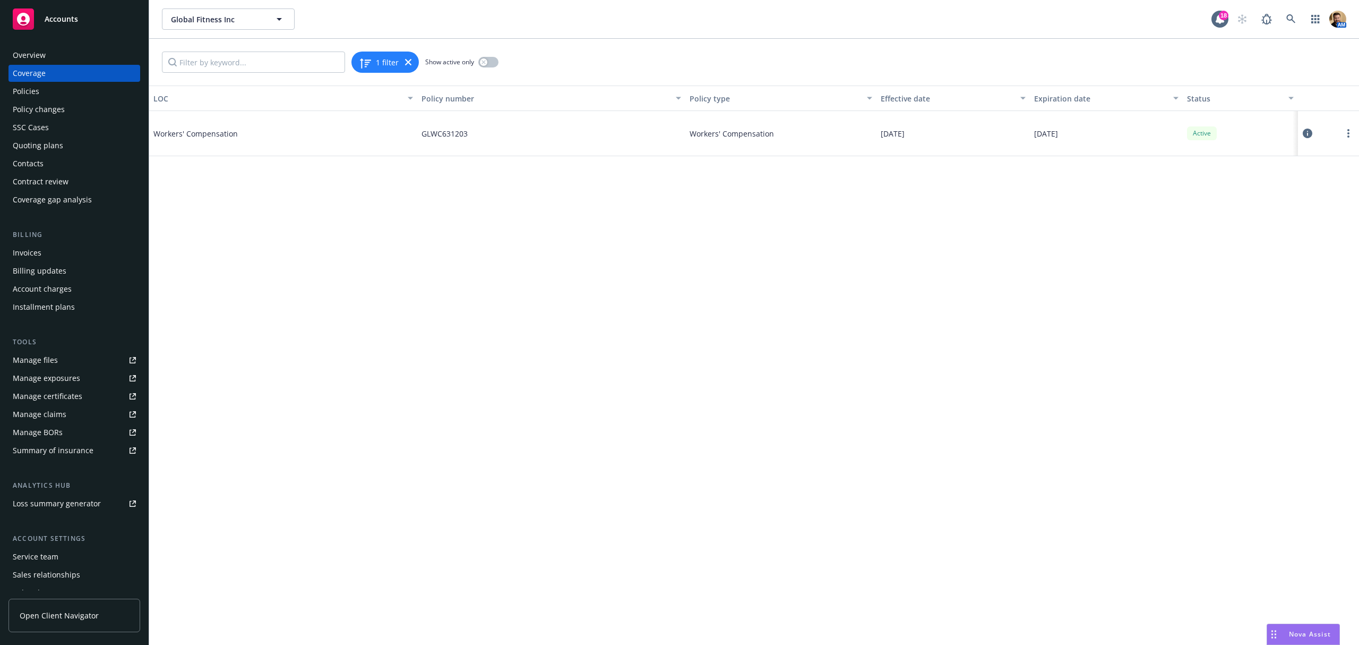
click at [32, 90] on div "Policies" at bounding box center [26, 91] width 27 height 17
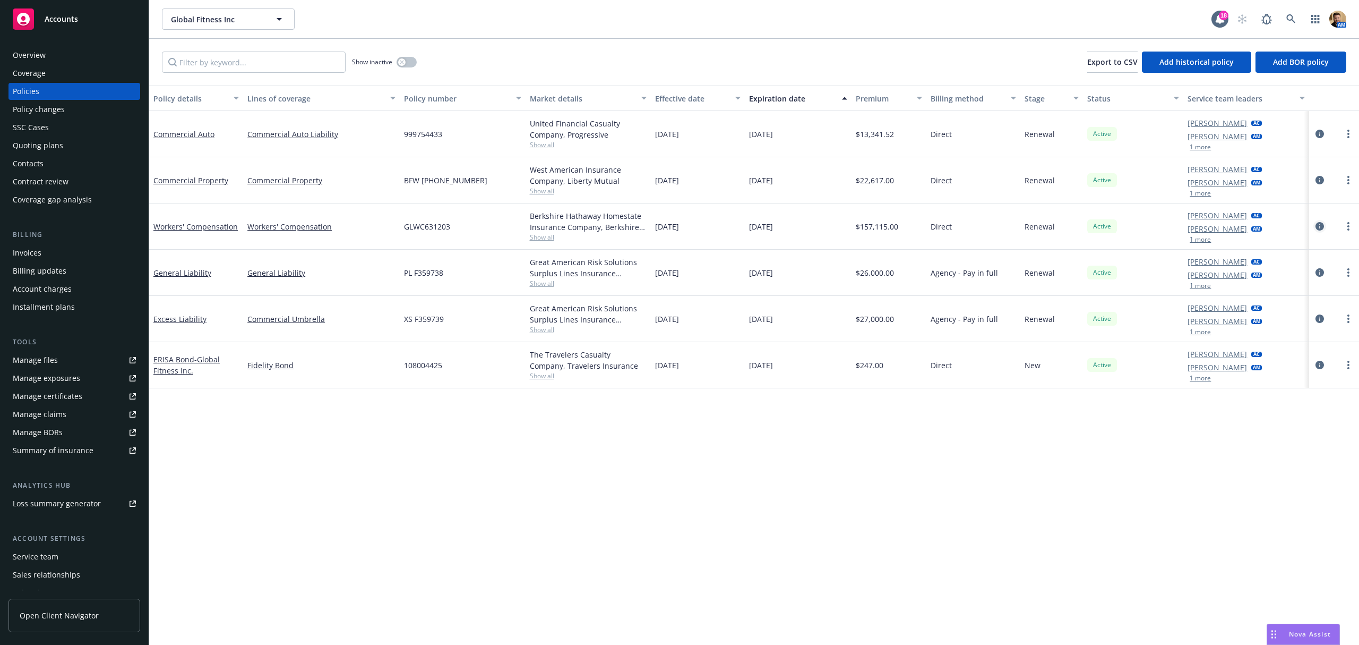
click at [1321, 224] on icon "circleInformation" at bounding box center [1320, 226] width 8 height 8
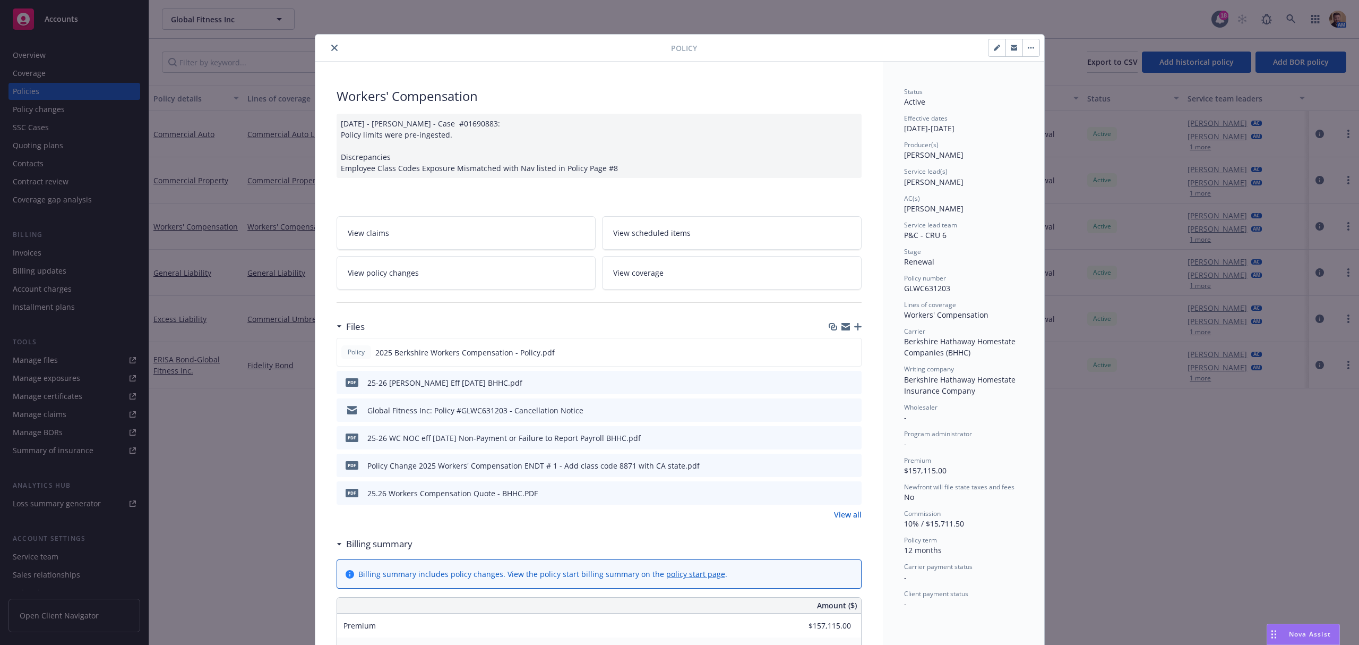
scroll to position [32, 0]
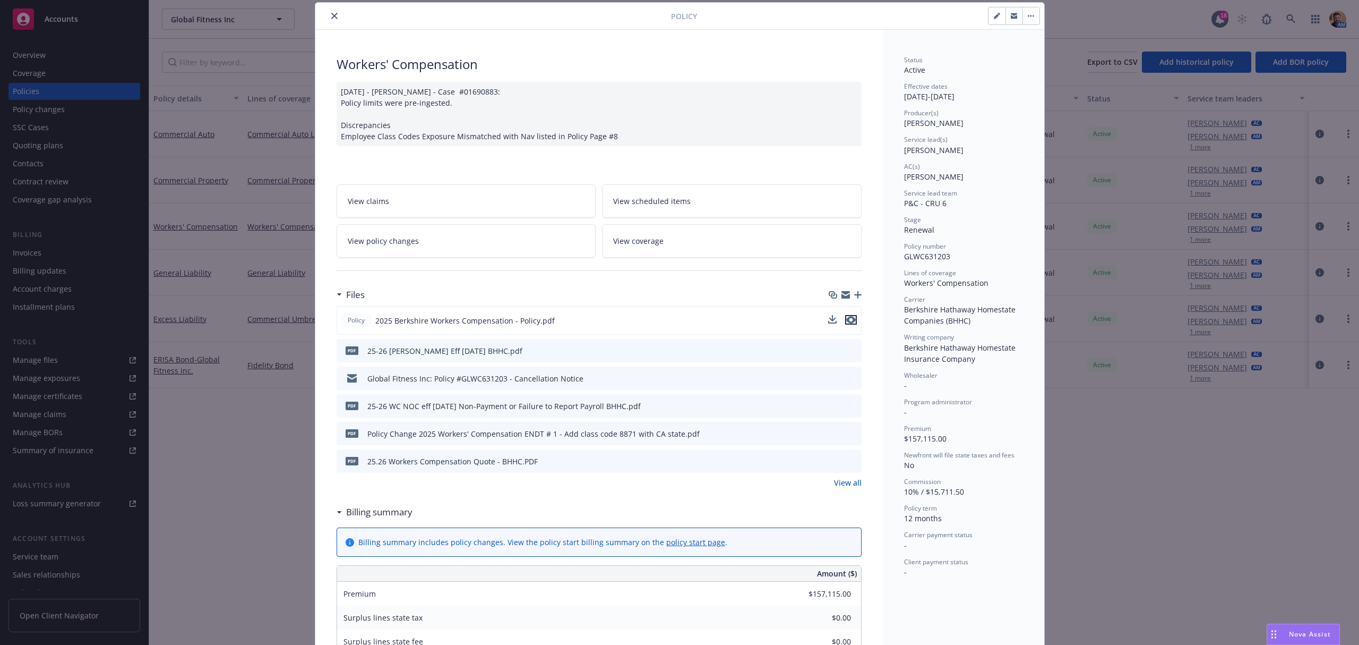
click at [846, 322] on icon "preview file" at bounding box center [851, 319] width 10 height 7
click at [39, 51] on div "Policy Workers' Compensation 07/29/2025 - Srilakshmi Netela - Case #01690883: P…" at bounding box center [679, 322] width 1359 height 645
click at [38, 54] on div "Policy Workers' Compensation 07/29/2025 - Srilakshmi Netela - Case #01690883: P…" at bounding box center [679, 322] width 1359 height 645
click at [332, 15] on icon "close" at bounding box center [334, 16] width 6 height 6
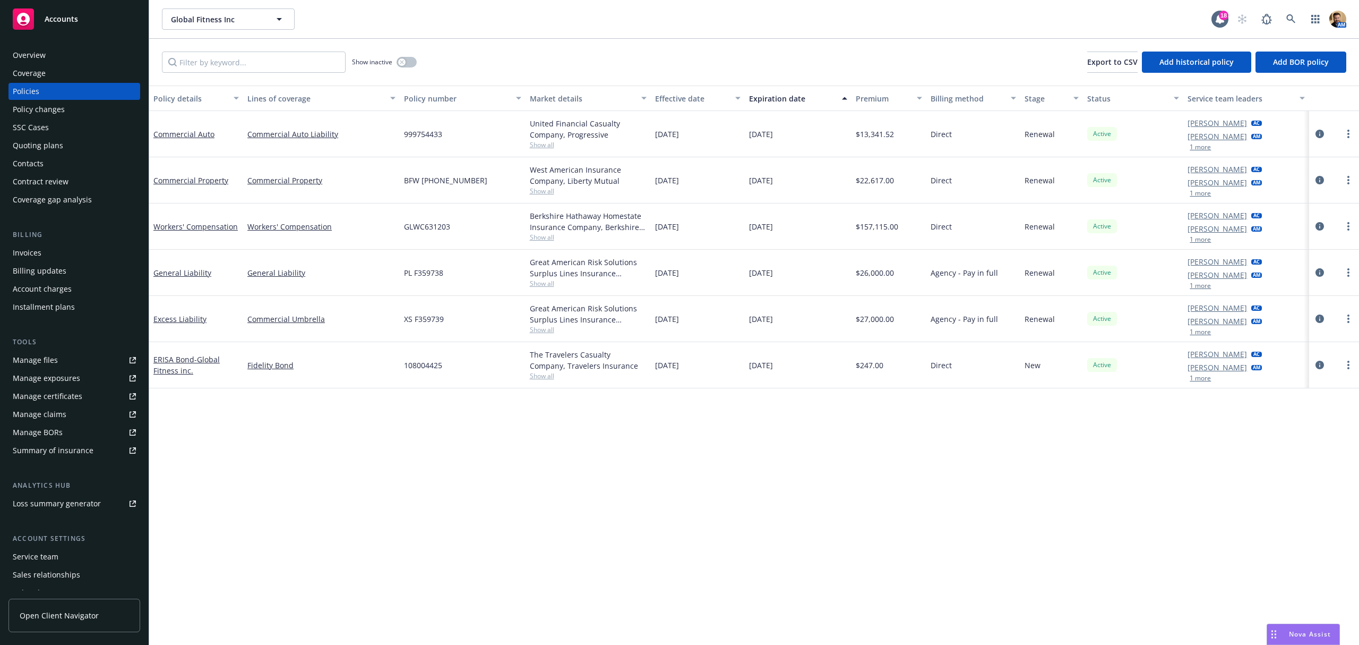
click at [33, 54] on div "Overview" at bounding box center [29, 55] width 33 height 17
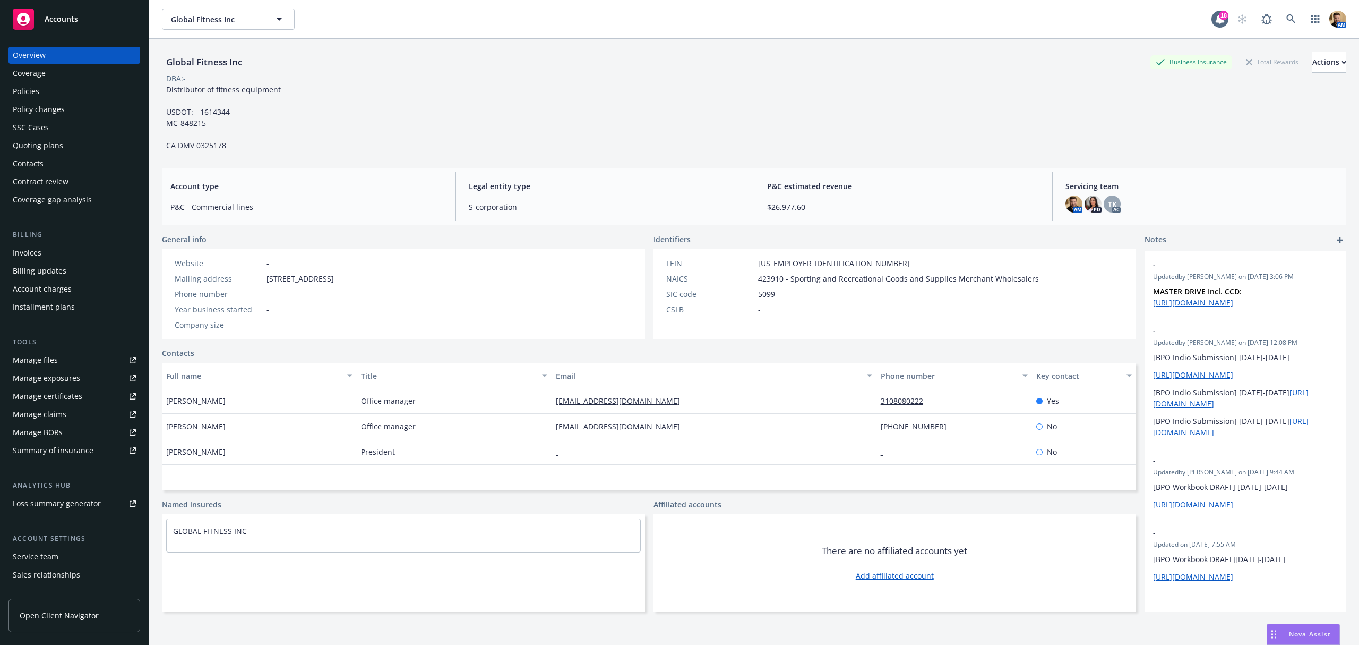
click at [30, 100] on div "Overview Coverage Policies Policy changes SSC Cases Quoting plans Contacts Cont…" at bounding box center [74, 127] width 132 height 161
click at [31, 94] on div "Policies" at bounding box center [26, 91] width 27 height 17
